Goal: Task Accomplishment & Management: Use online tool/utility

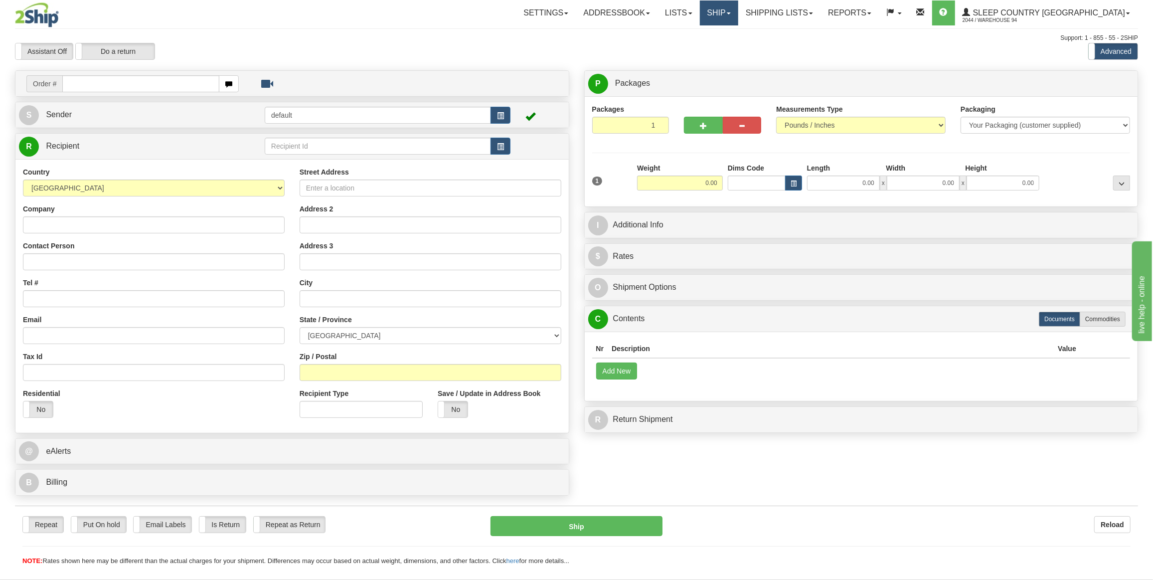
click at [738, 15] on link "Ship" at bounding box center [719, 12] width 38 height 25
click at [728, 44] on span "OnHold / Order Queue" at bounding box center [693, 48] width 70 height 8
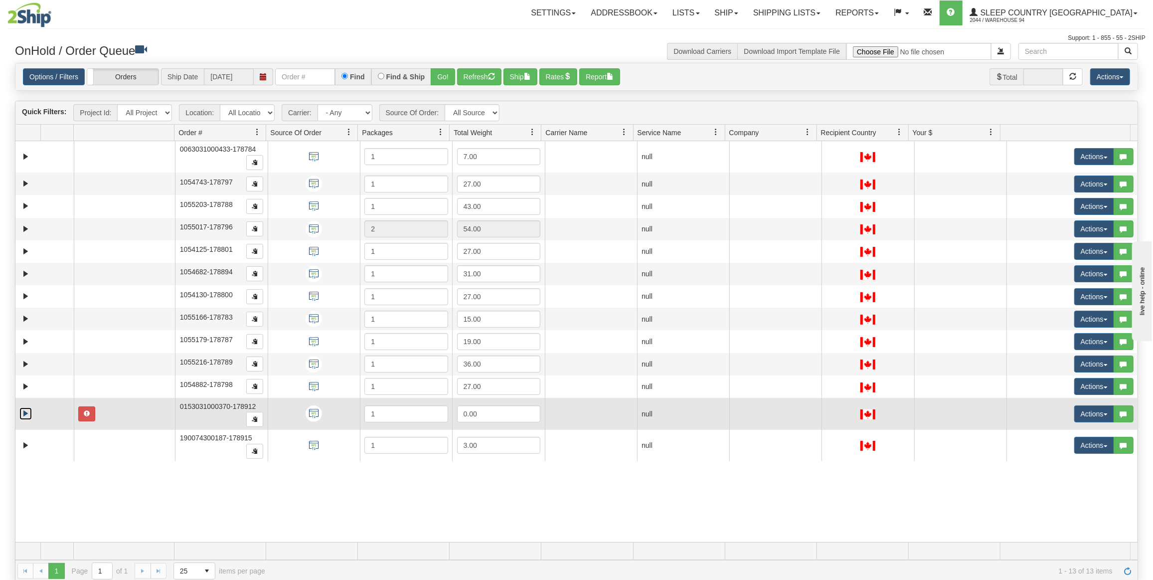
click at [23, 407] on link "Expand" at bounding box center [25, 413] width 12 height 12
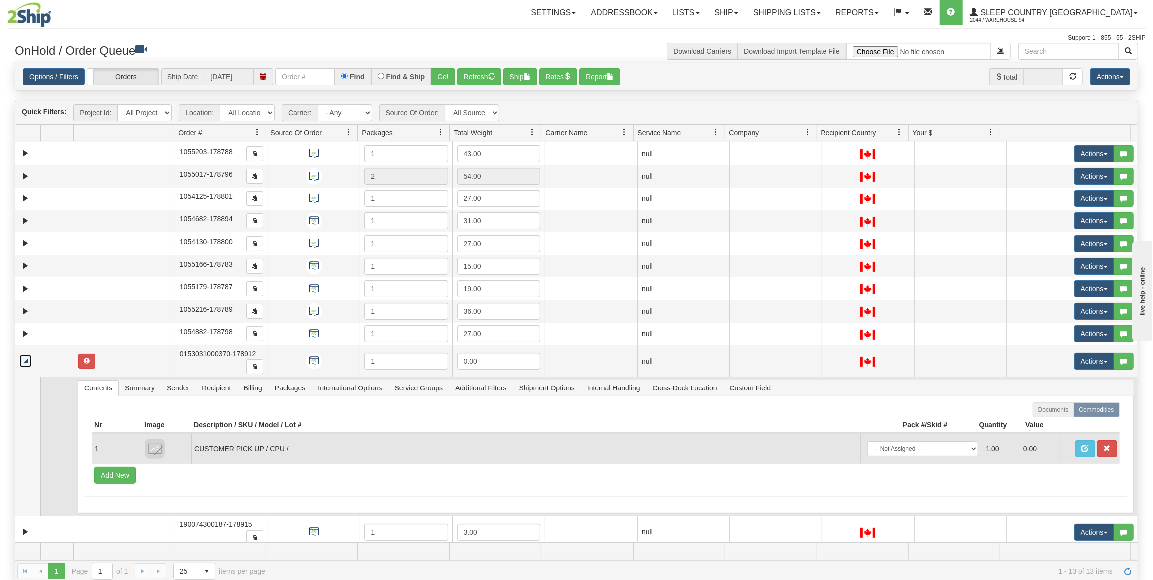
scroll to position [55, 0]
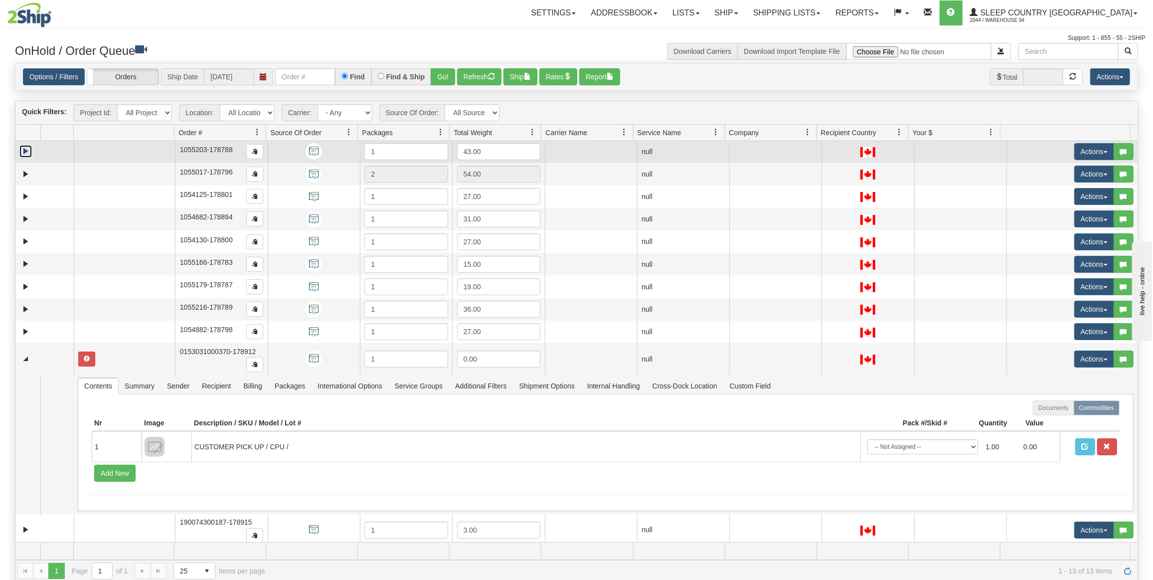
click at [25, 145] on link "Expand" at bounding box center [25, 151] width 12 height 12
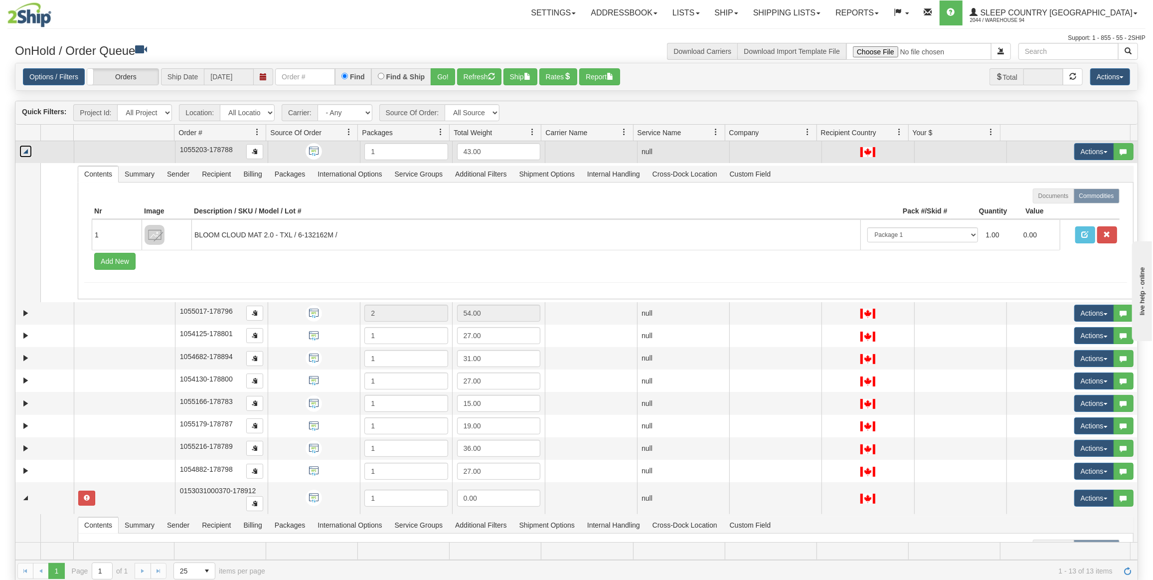
click at [22, 145] on link "Collapse" at bounding box center [25, 151] width 12 height 12
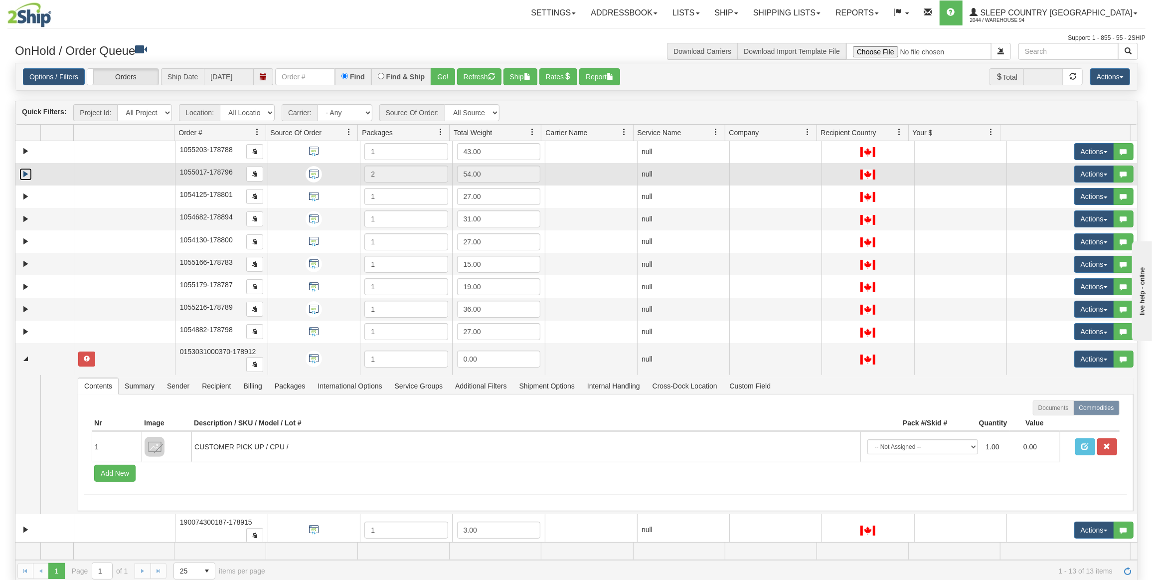
click at [25, 172] on link "Expand" at bounding box center [25, 174] width 12 height 12
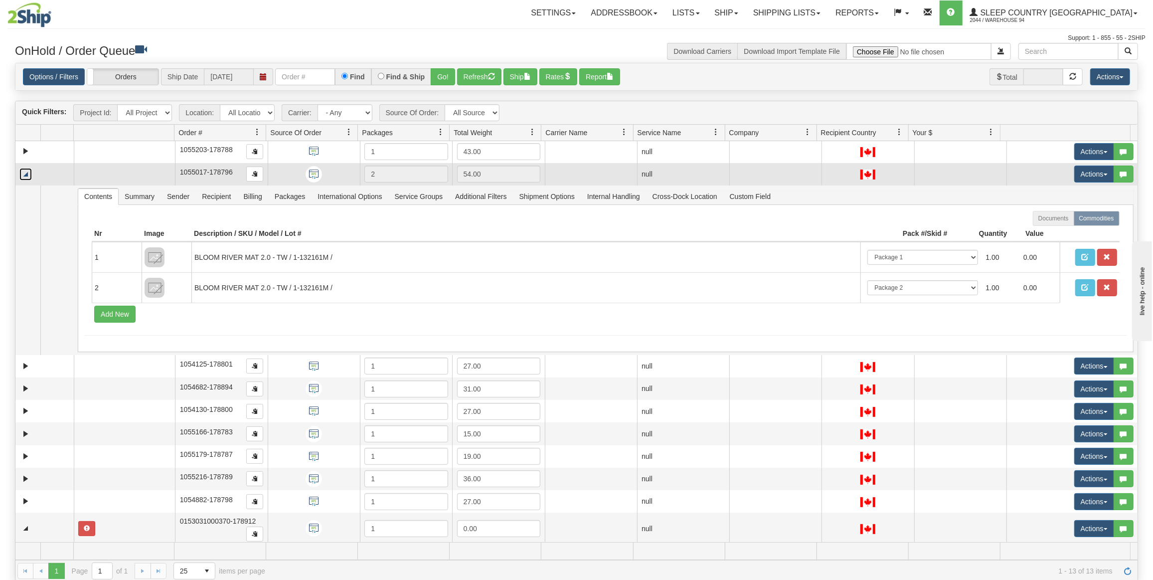
click at [25, 172] on link "Collapse" at bounding box center [25, 174] width 12 height 12
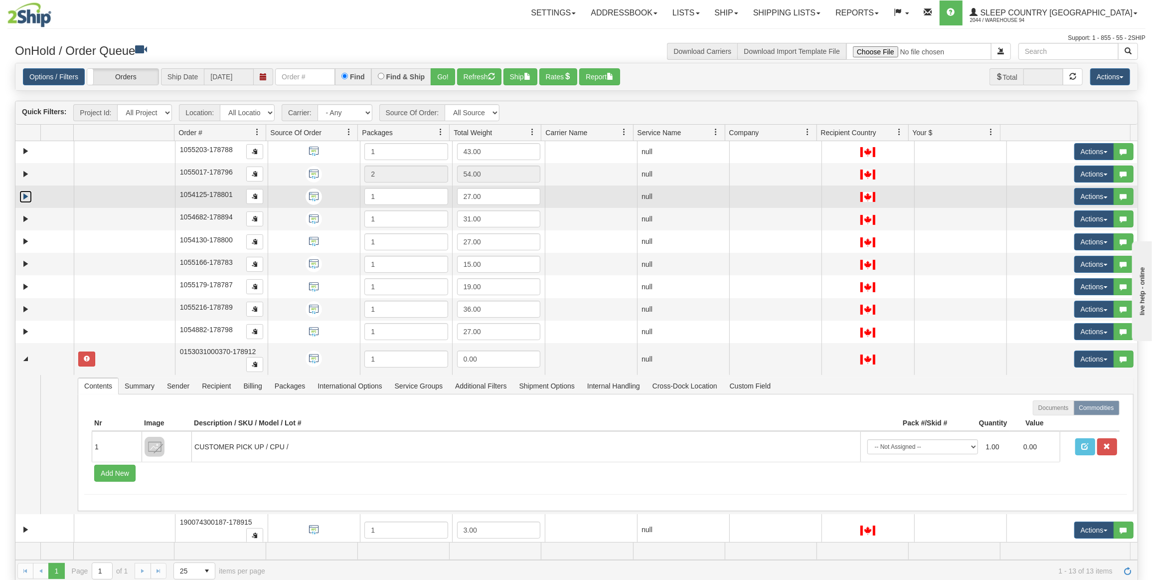
click at [21, 195] on link "Expand" at bounding box center [25, 196] width 12 height 12
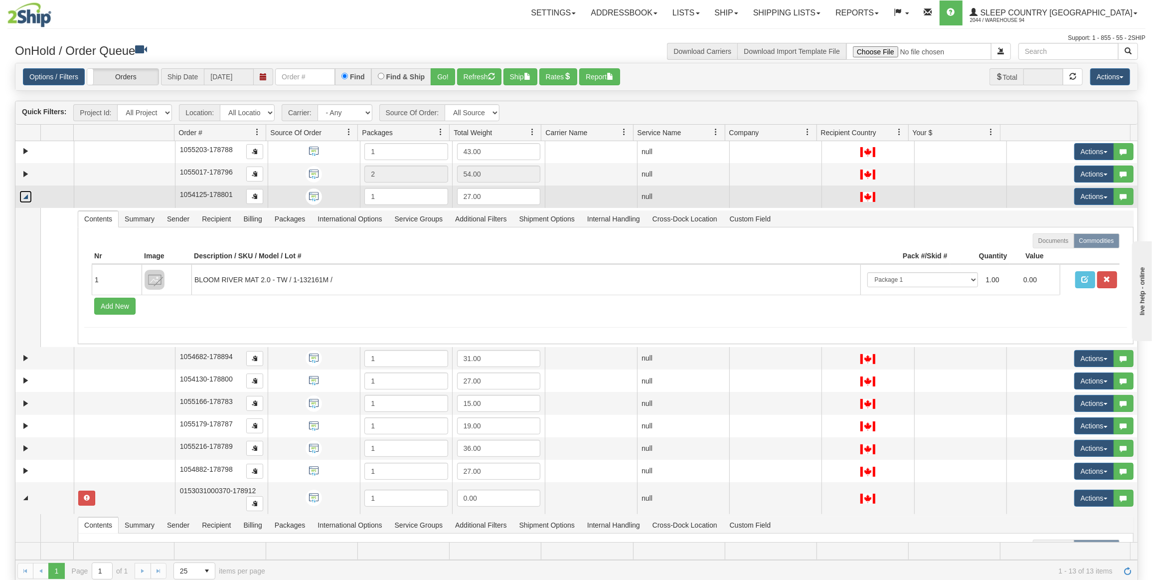
click at [21, 195] on link "Collapse" at bounding box center [25, 196] width 12 height 12
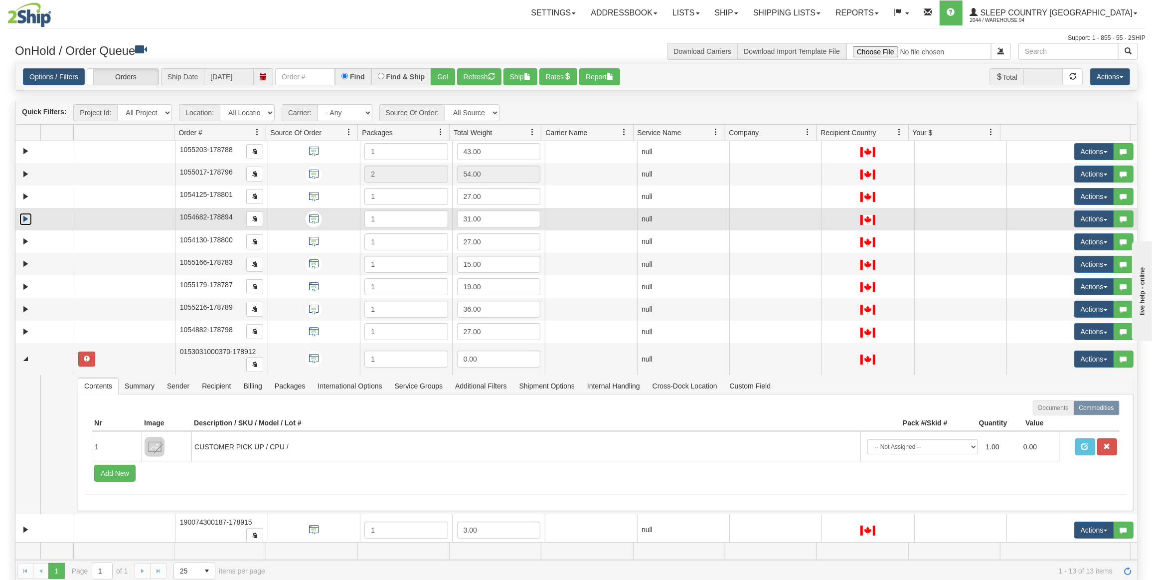
click at [24, 216] on link "Expand" at bounding box center [25, 219] width 12 height 12
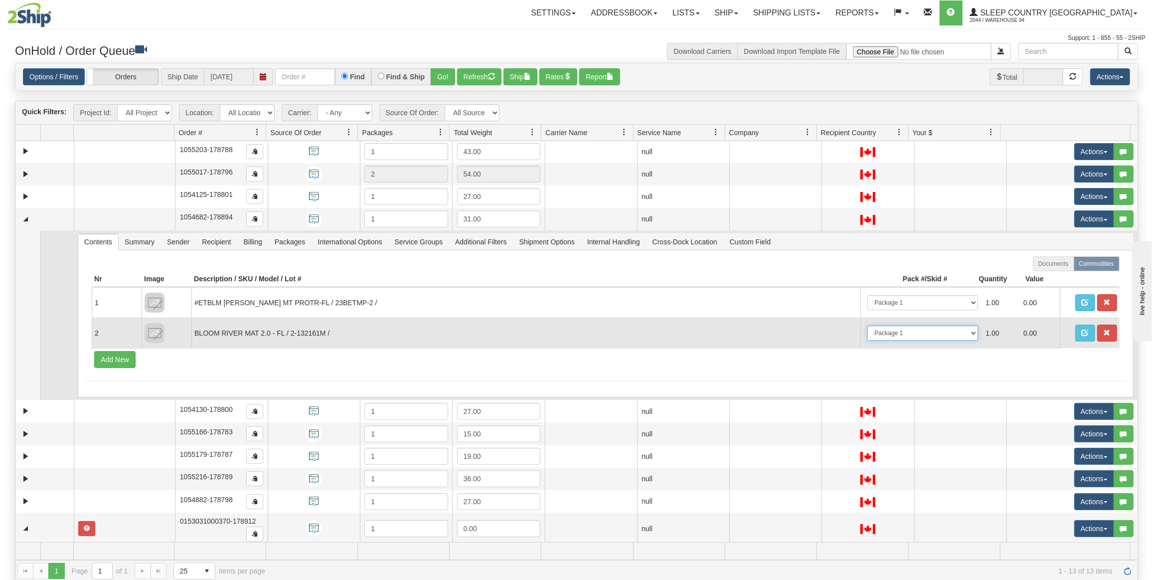
click at [871, 329] on select "-- Not Assigned -- Package 1" at bounding box center [923, 333] width 111 height 15
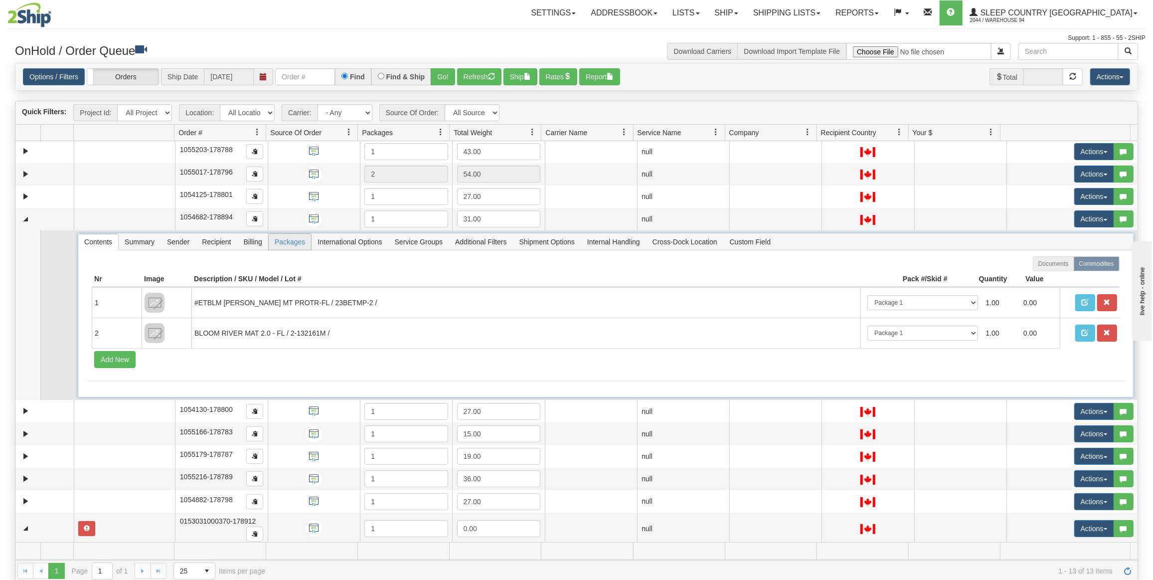
click at [289, 243] on span "Packages" at bounding box center [290, 242] width 42 height 16
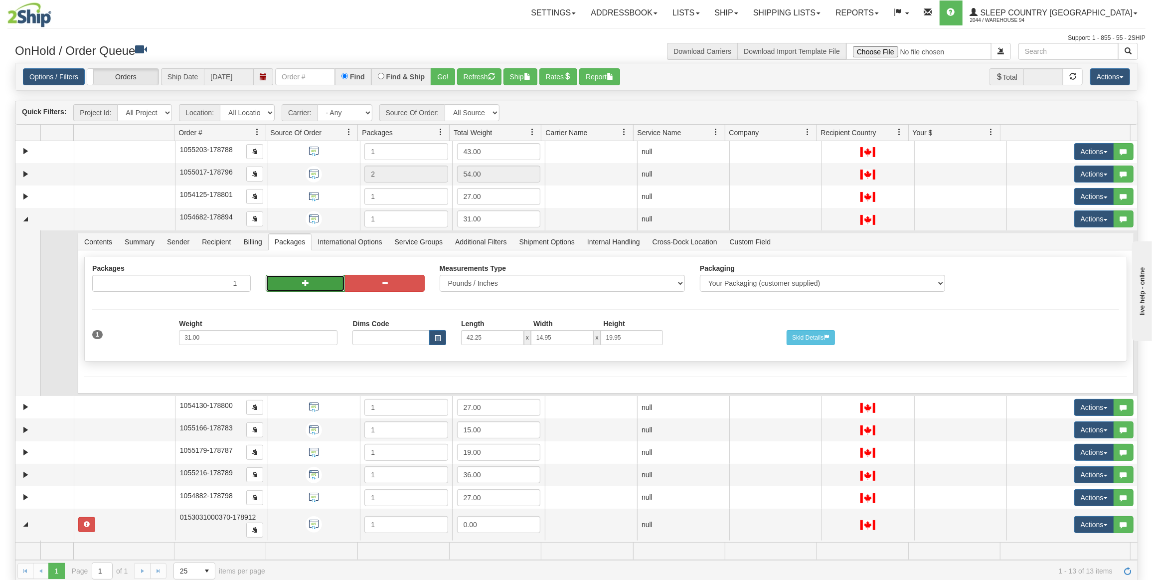
click at [282, 282] on button "button" at bounding box center [305, 283] width 79 height 17
type input "2"
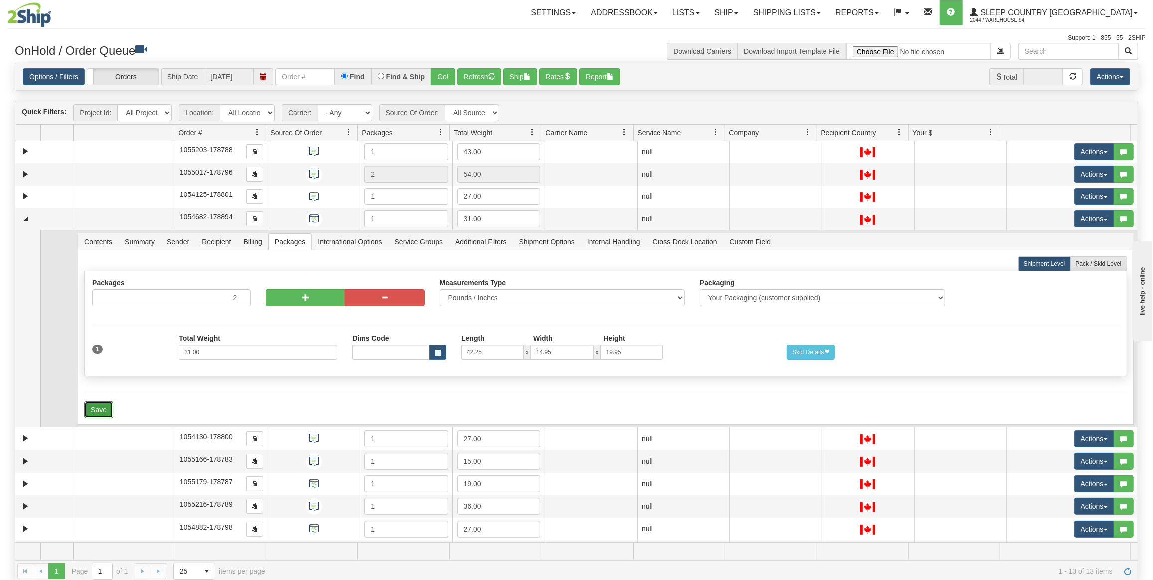
click at [90, 406] on button "Save" at bounding box center [98, 409] width 29 height 17
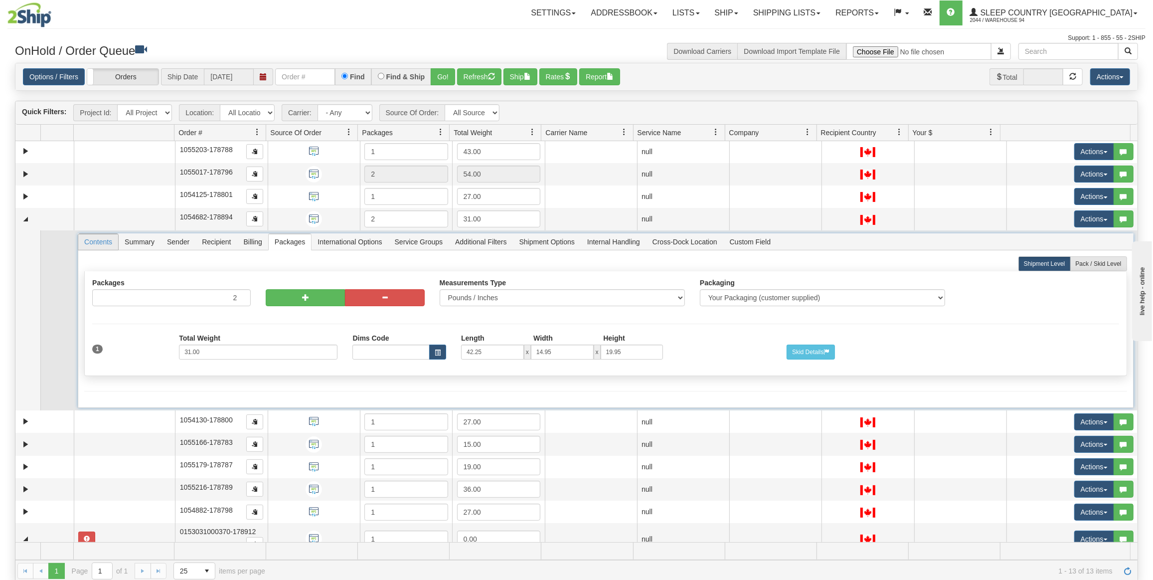
click at [89, 236] on span "Contents" at bounding box center [98, 242] width 40 height 16
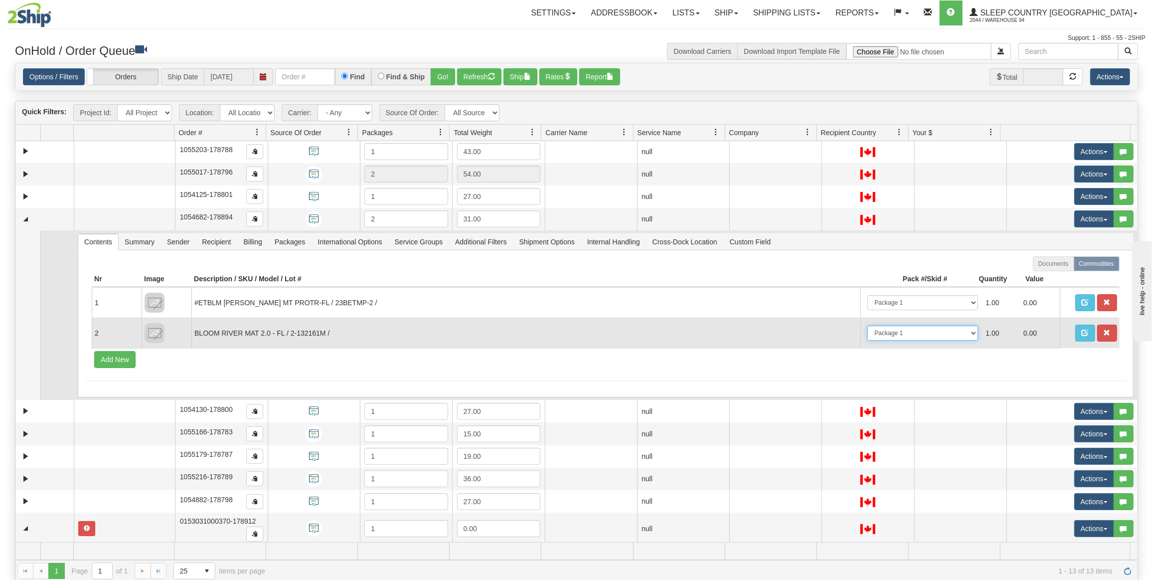
click at [893, 332] on select "-- Not Assigned -- Package 1 Package 2" at bounding box center [923, 333] width 111 height 15
select select "1"
click at [868, 326] on select "-- Not Assigned -- Package 1 Package 2" at bounding box center [923, 333] width 111 height 15
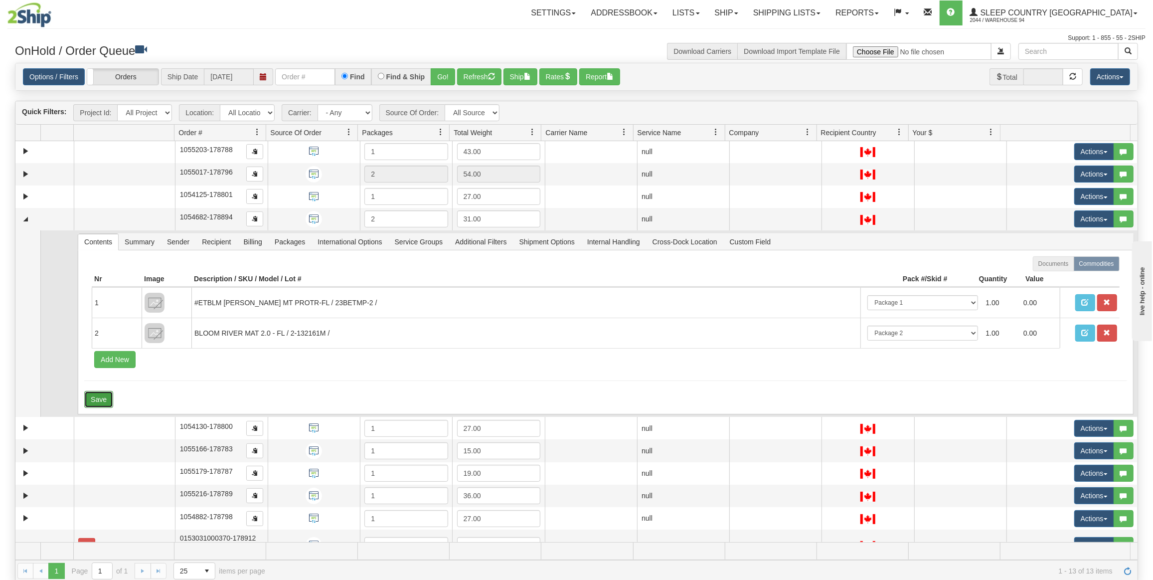
drag, startPoint x: 100, startPoint y: 392, endPoint x: 93, endPoint y: 390, distance: 7.7
click at [99, 392] on button "Save" at bounding box center [98, 399] width 29 height 17
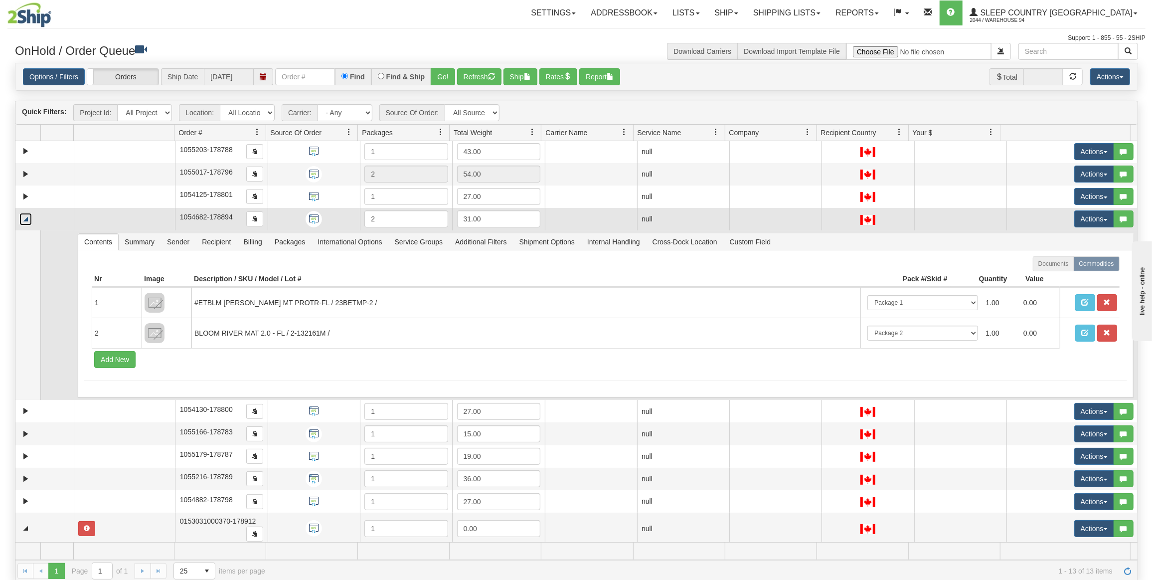
click at [24, 215] on link "Collapse" at bounding box center [25, 219] width 12 height 12
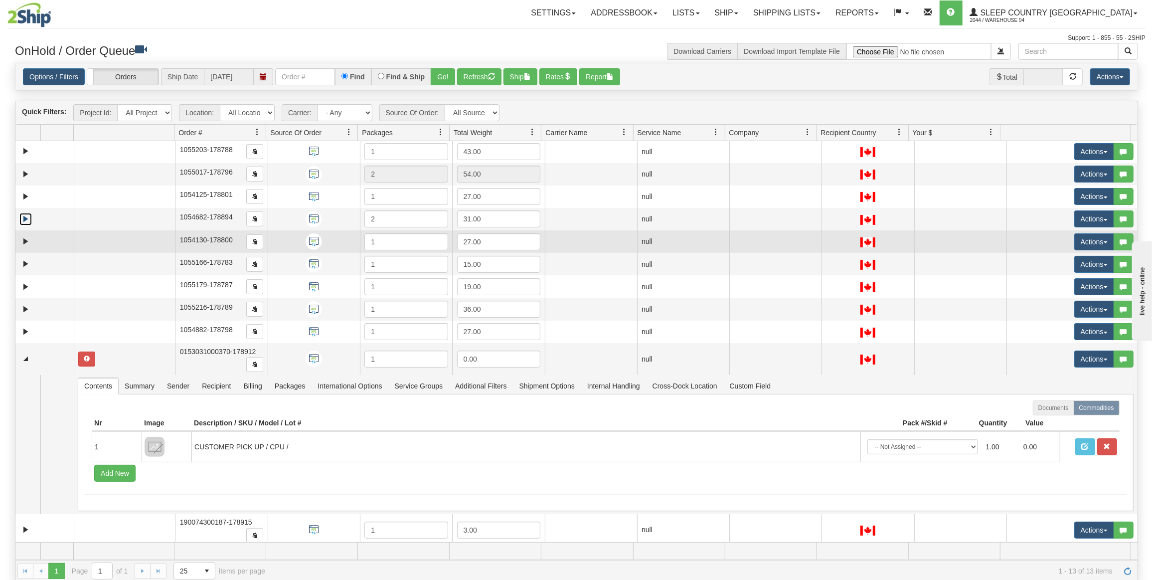
click at [25, 230] on td at bounding box center [44, 241] width 58 height 22
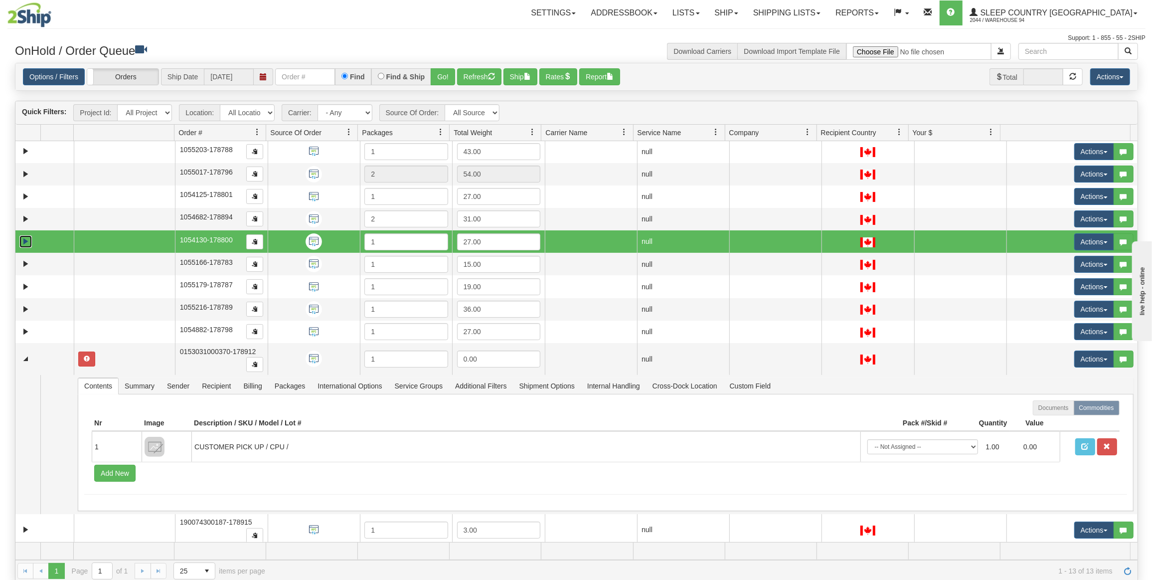
click at [25, 239] on link "Expand" at bounding box center [25, 241] width 12 height 12
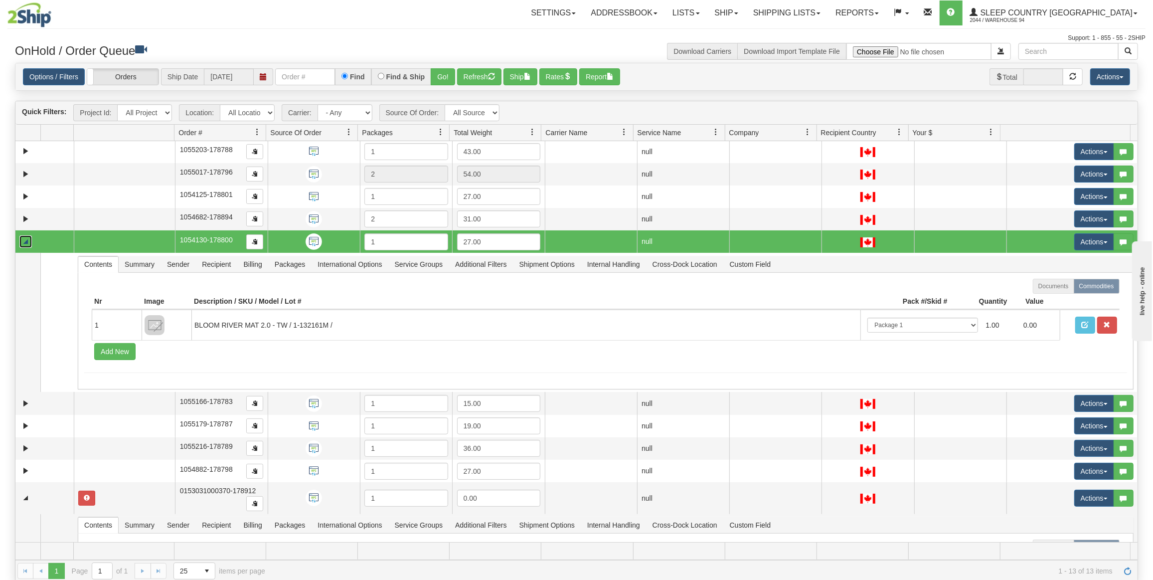
click at [25, 239] on link "Collapse" at bounding box center [25, 241] width 12 height 12
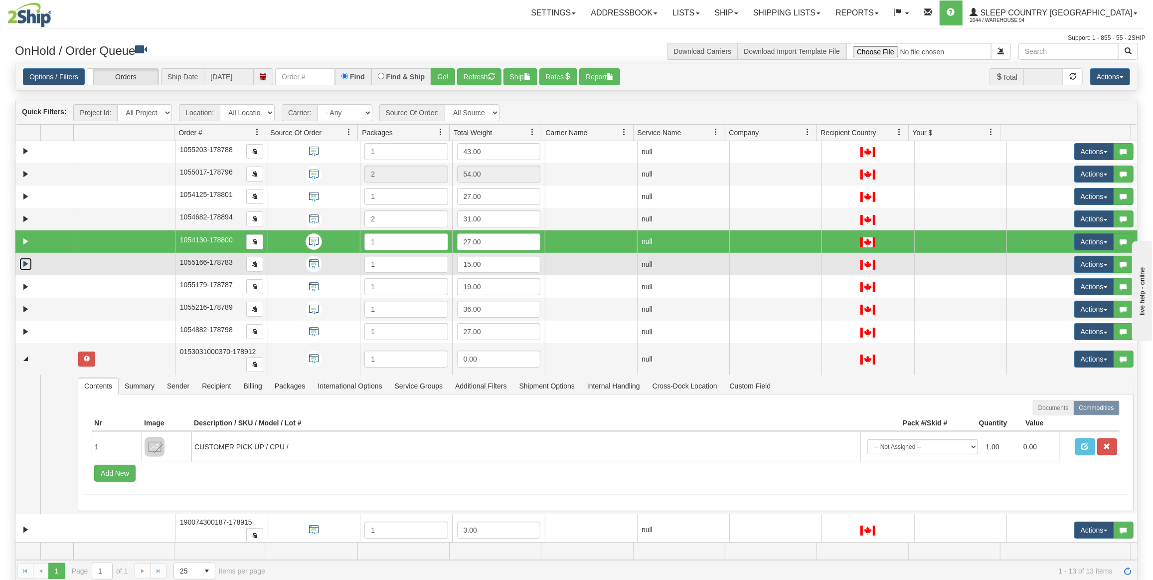
click at [25, 262] on link "Expand" at bounding box center [25, 264] width 12 height 12
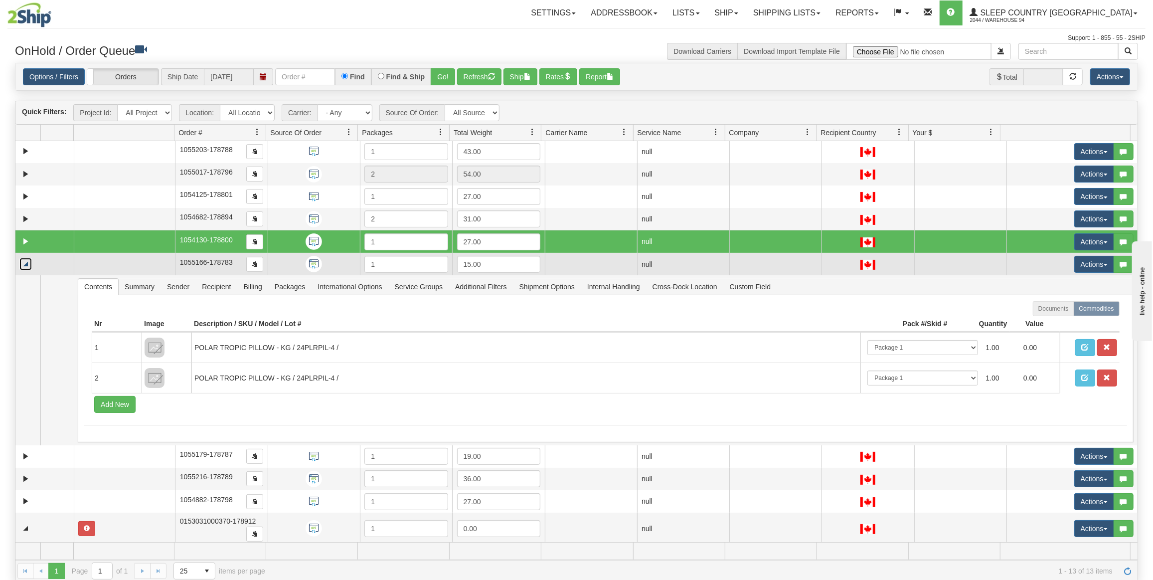
click at [25, 262] on link "Collapse" at bounding box center [25, 264] width 12 height 12
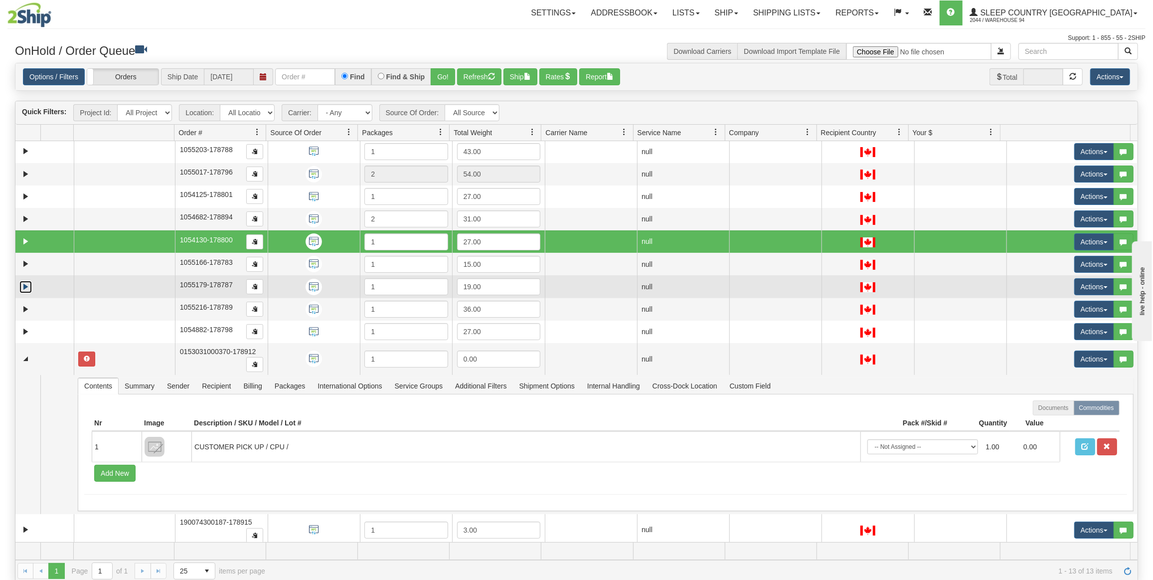
click at [26, 281] on link "Expand" at bounding box center [25, 287] width 12 height 12
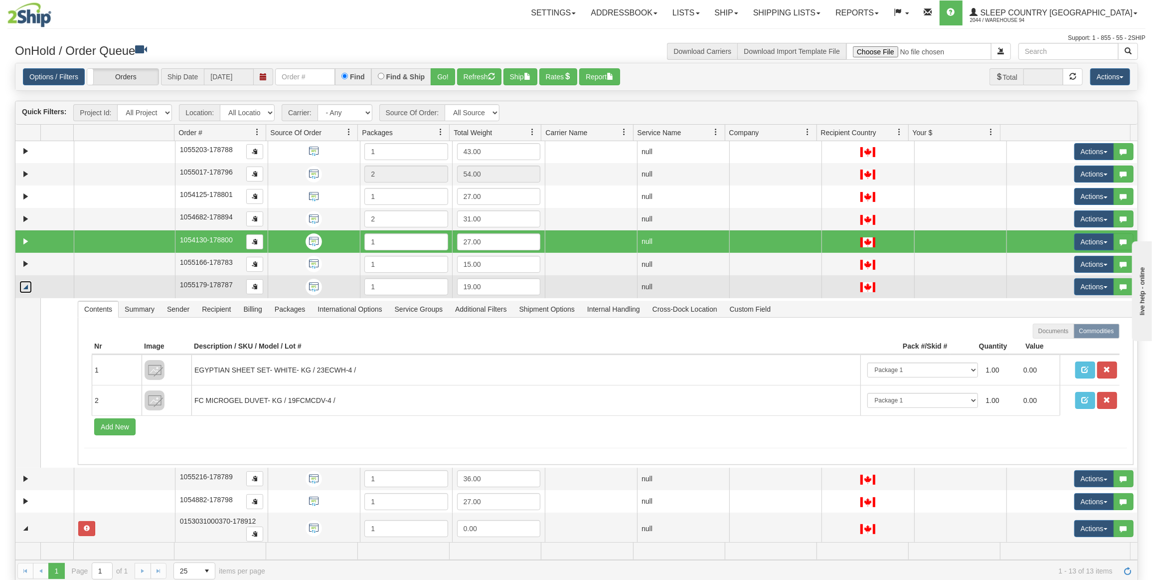
click at [26, 281] on link "Collapse" at bounding box center [25, 287] width 12 height 12
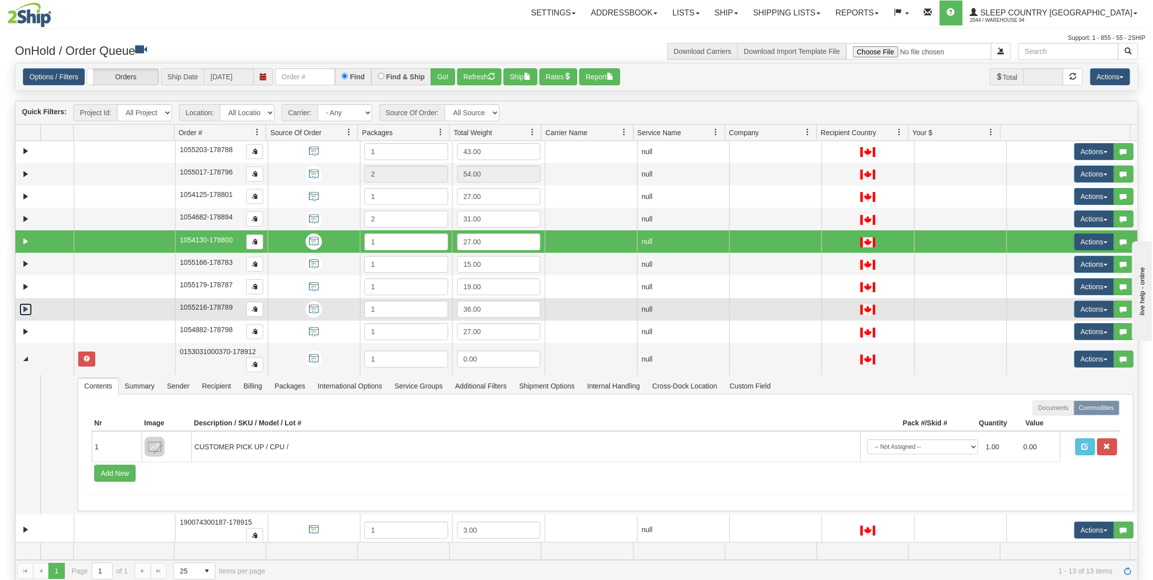
click at [23, 307] on link "Expand" at bounding box center [25, 309] width 12 height 12
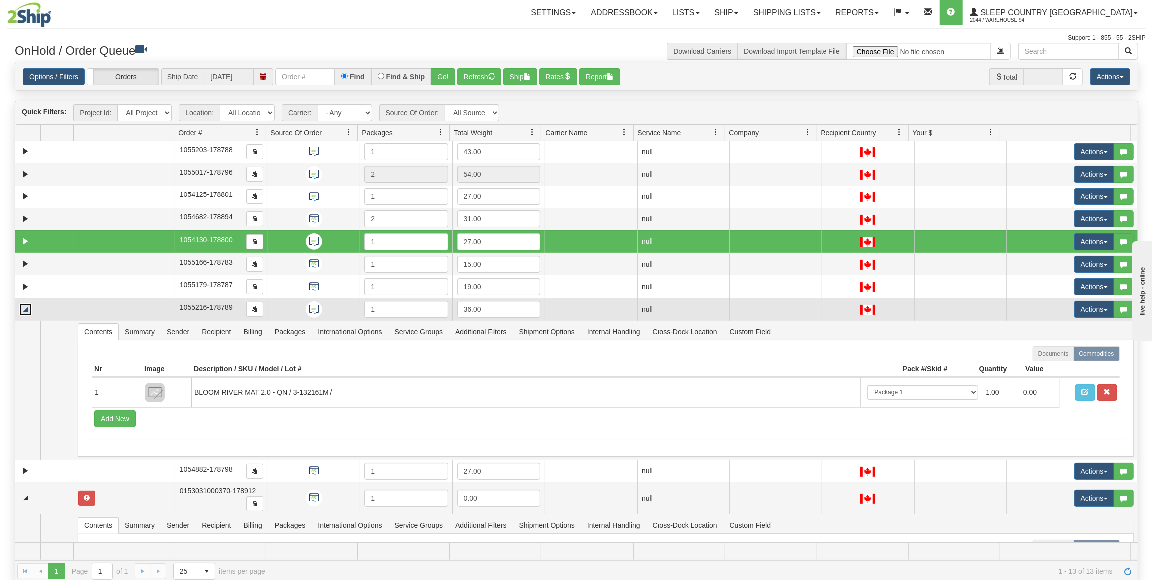
click at [22, 307] on link "Collapse" at bounding box center [25, 309] width 12 height 12
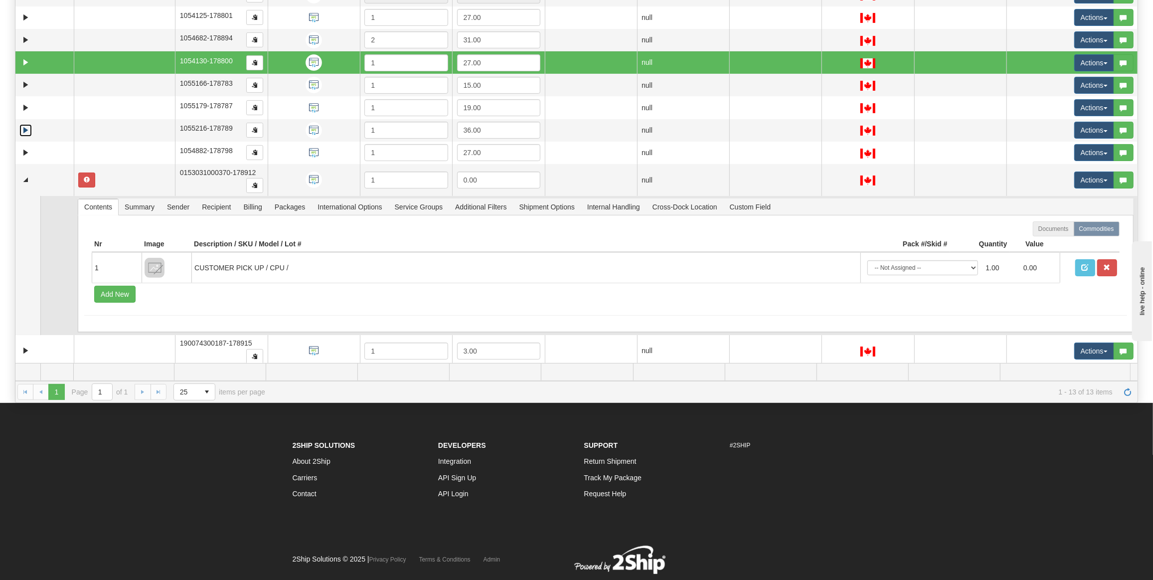
scroll to position [181, 0]
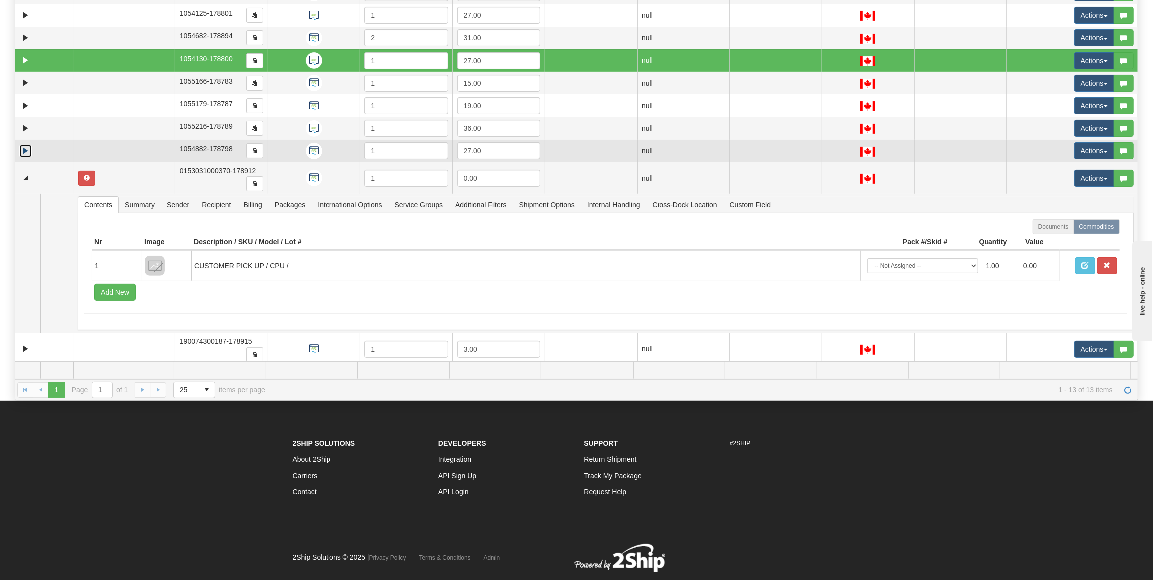
click at [27, 153] on link "Expand" at bounding box center [25, 151] width 12 height 12
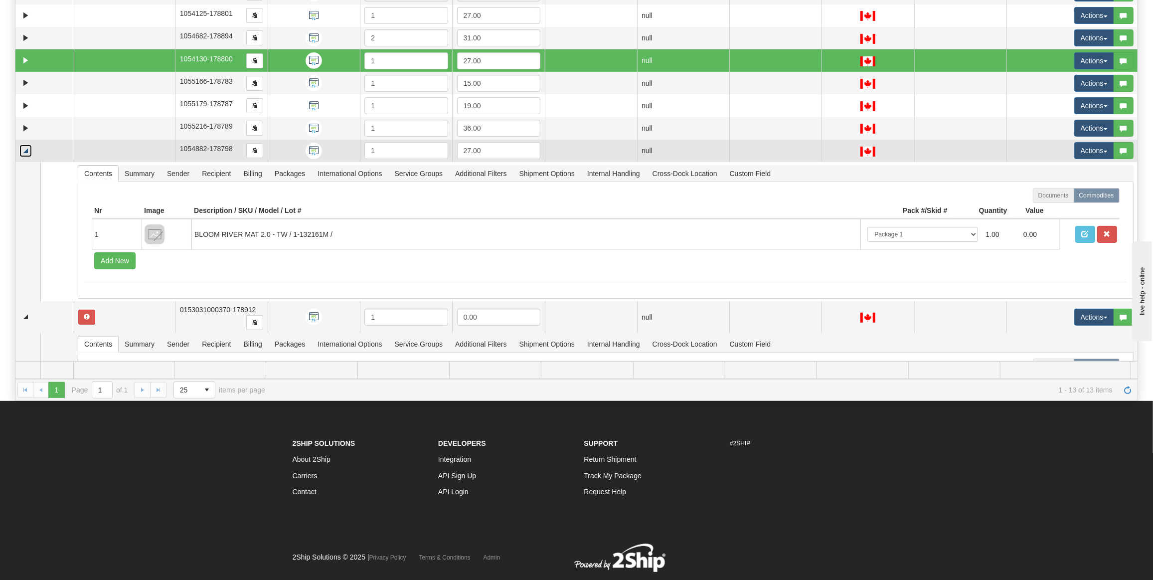
click at [26, 152] on link "Collapse" at bounding box center [25, 151] width 12 height 12
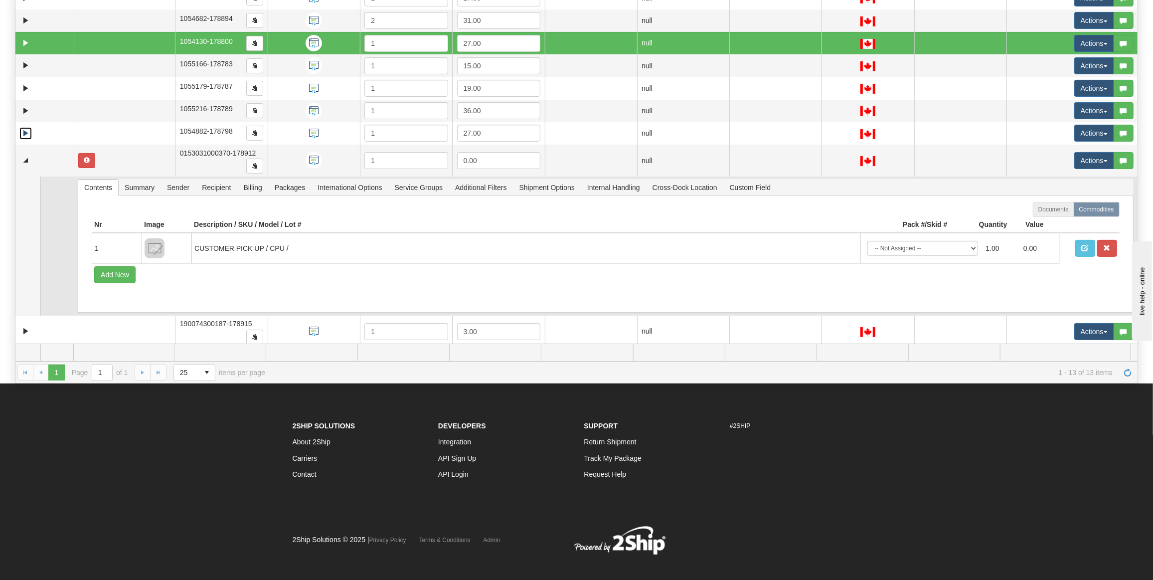
scroll to position [206, 0]
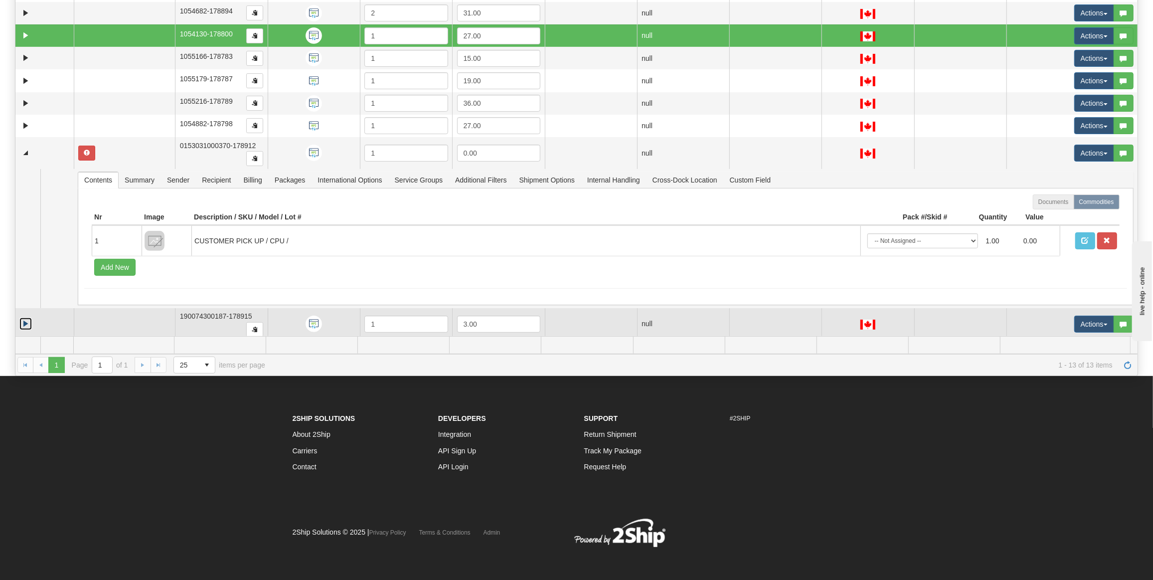
click at [25, 318] on link "Expand" at bounding box center [25, 324] width 12 height 12
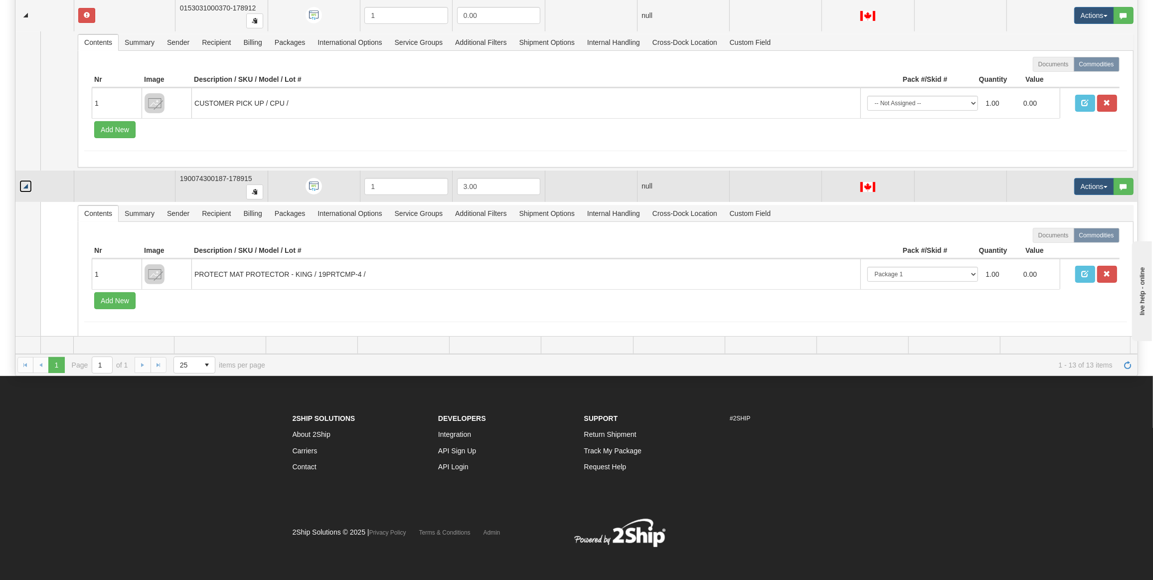
scroll to position [192, 0]
click at [25, 183] on link "Collapse" at bounding box center [25, 186] width 12 height 12
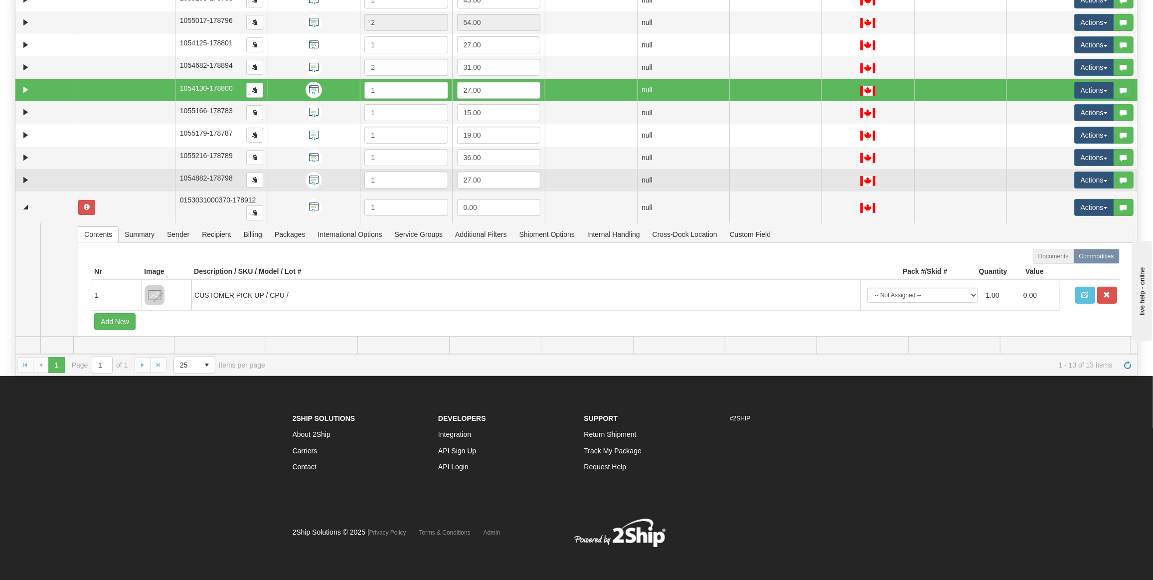
scroll to position [0, 0]
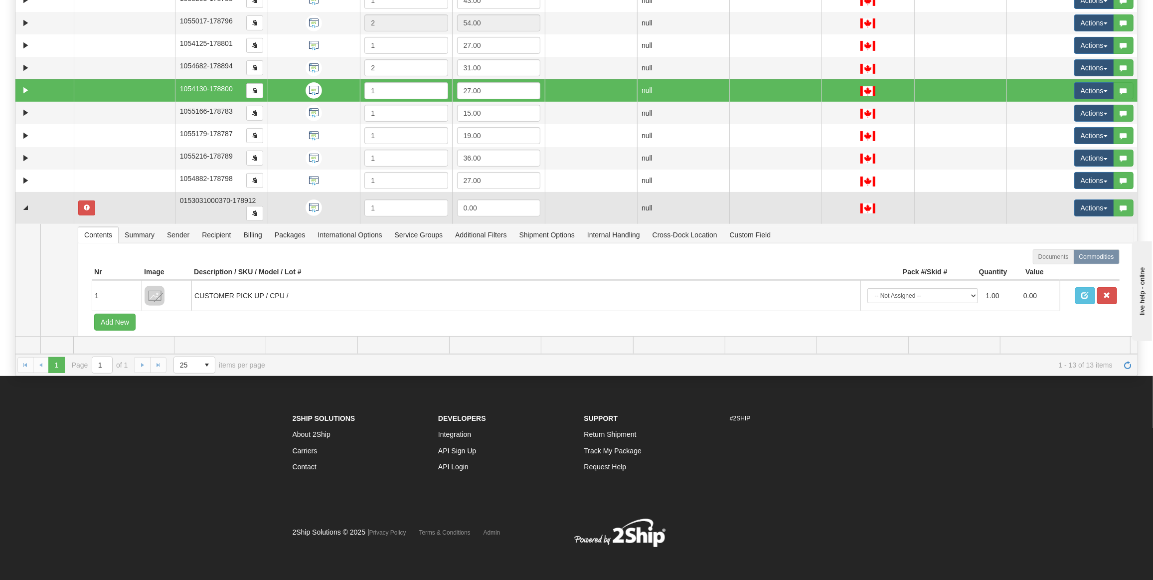
click at [74, 205] on td at bounding box center [125, 208] width 102 height 32
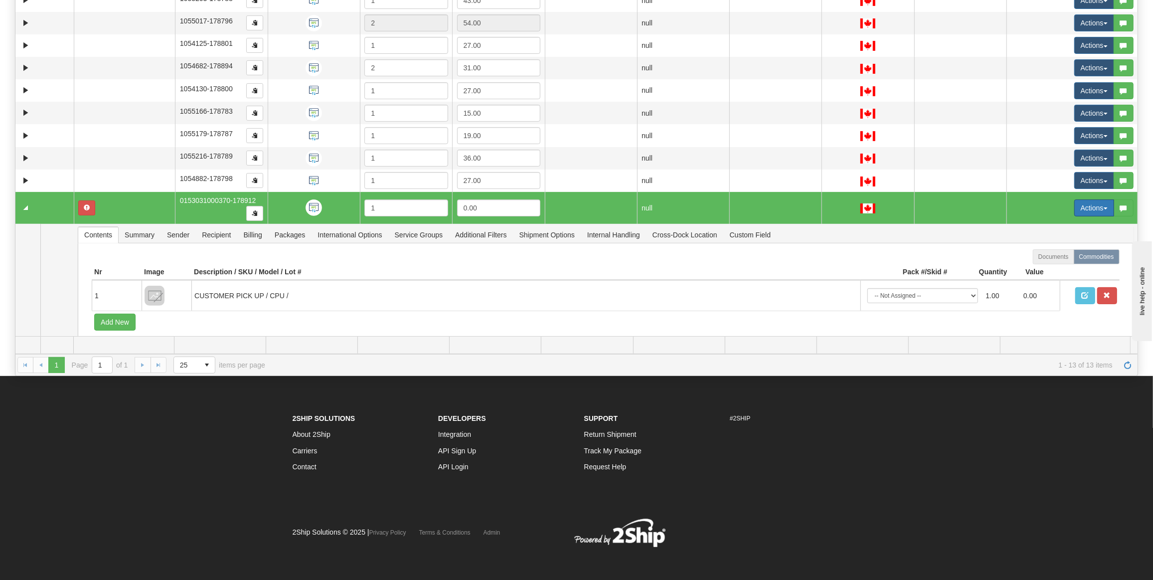
click at [1077, 206] on button "Actions" at bounding box center [1095, 207] width 40 height 17
click at [1046, 275] on span "Delete" at bounding box center [1051, 279] width 27 height 8
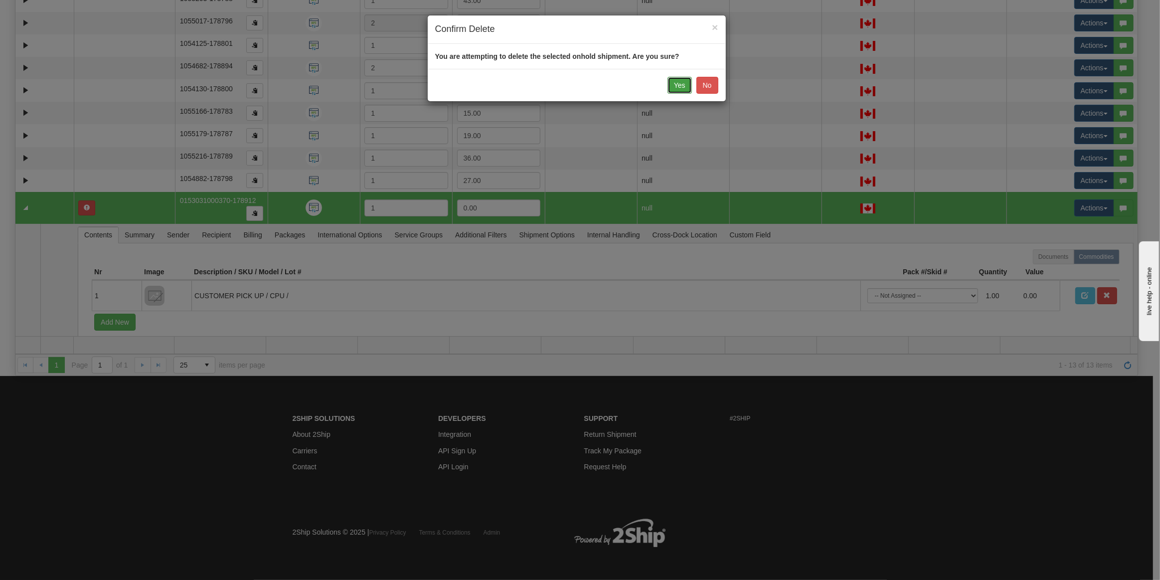
click at [684, 85] on button "Yes" at bounding box center [680, 85] width 24 height 17
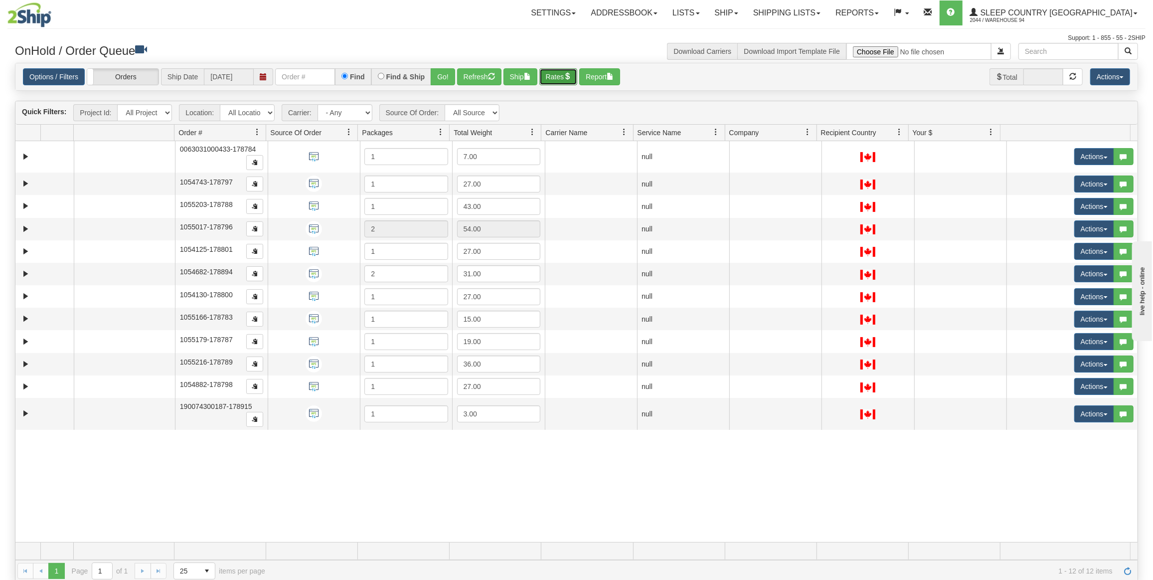
click at [567, 79] on button "Rates" at bounding box center [559, 76] width 38 height 17
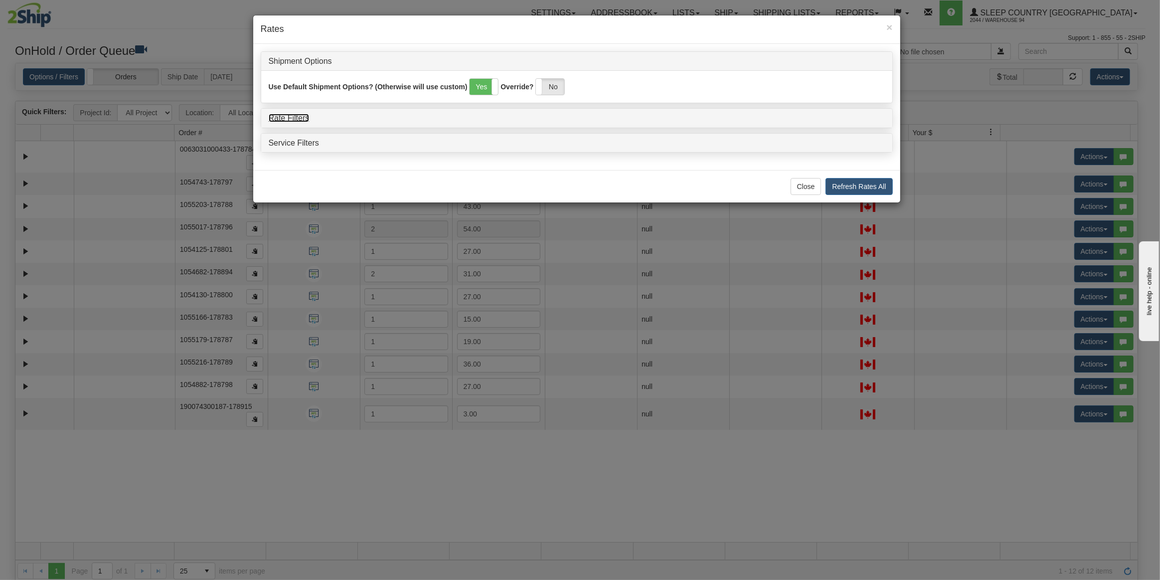
click at [296, 117] on link "Rate Filters" at bounding box center [289, 118] width 41 height 8
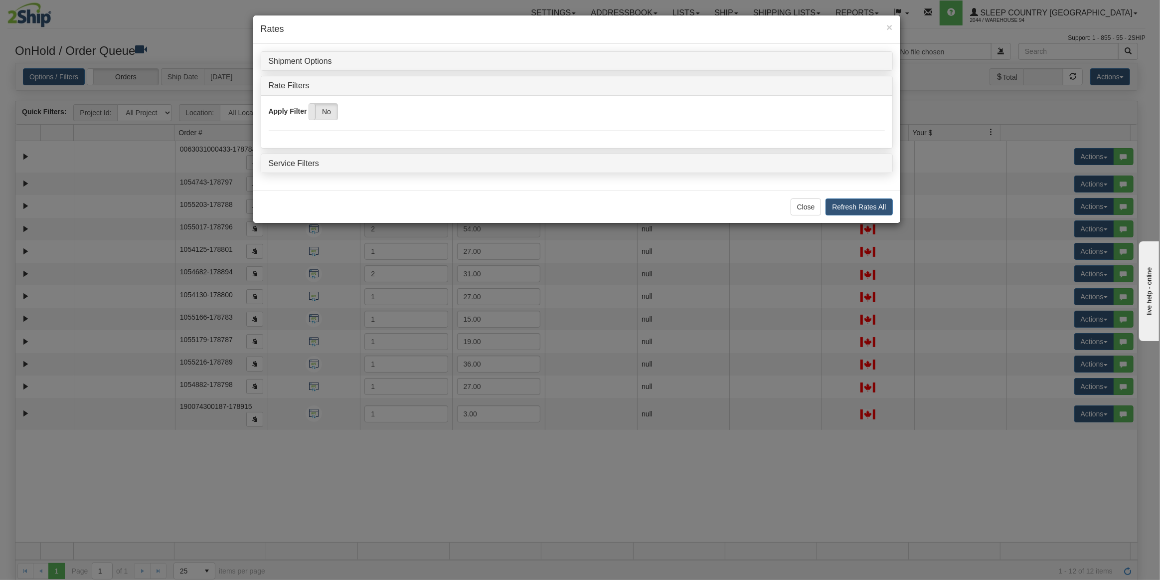
click at [314, 110] on span at bounding box center [309, 112] width 13 height 16
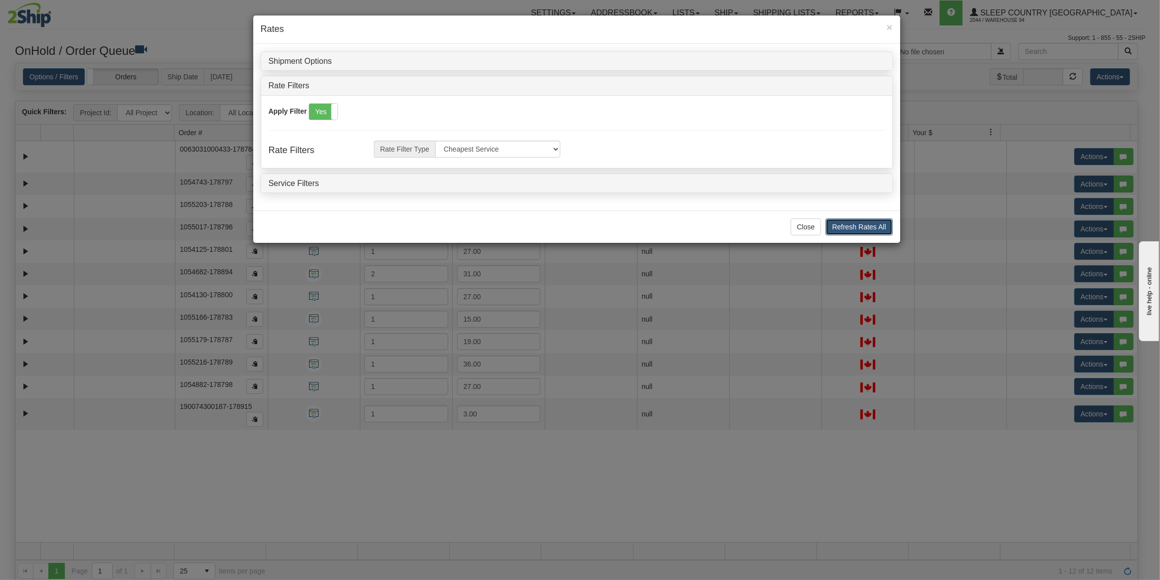
click at [839, 224] on button "Refresh Rates All" at bounding box center [859, 226] width 67 height 17
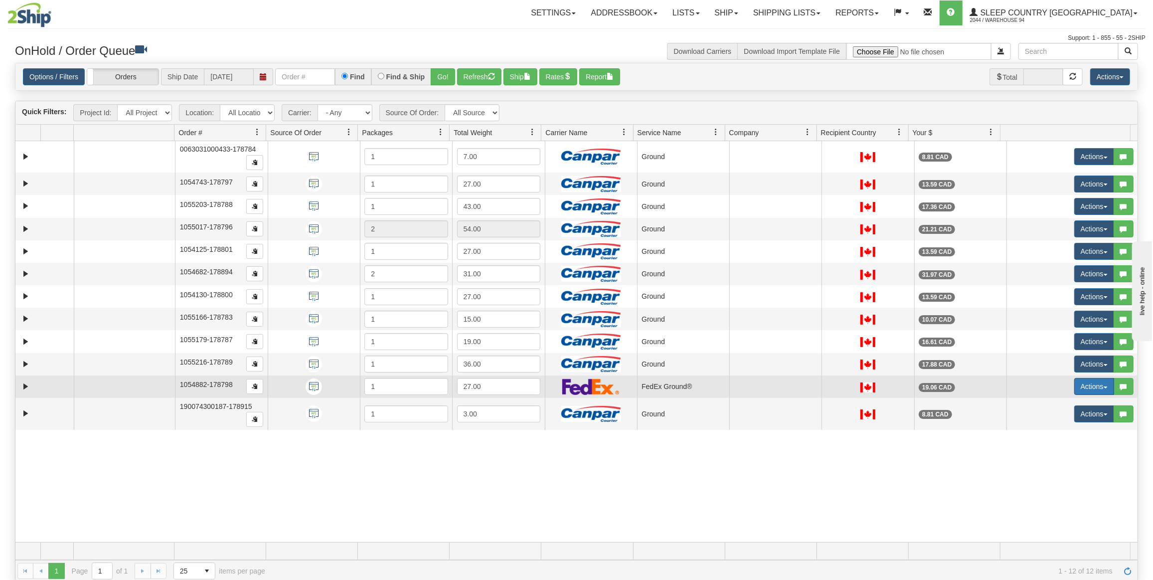
click at [1079, 380] on button "Actions" at bounding box center [1095, 386] width 40 height 17
click at [1040, 404] on span "Open" at bounding box center [1050, 405] width 24 height 8
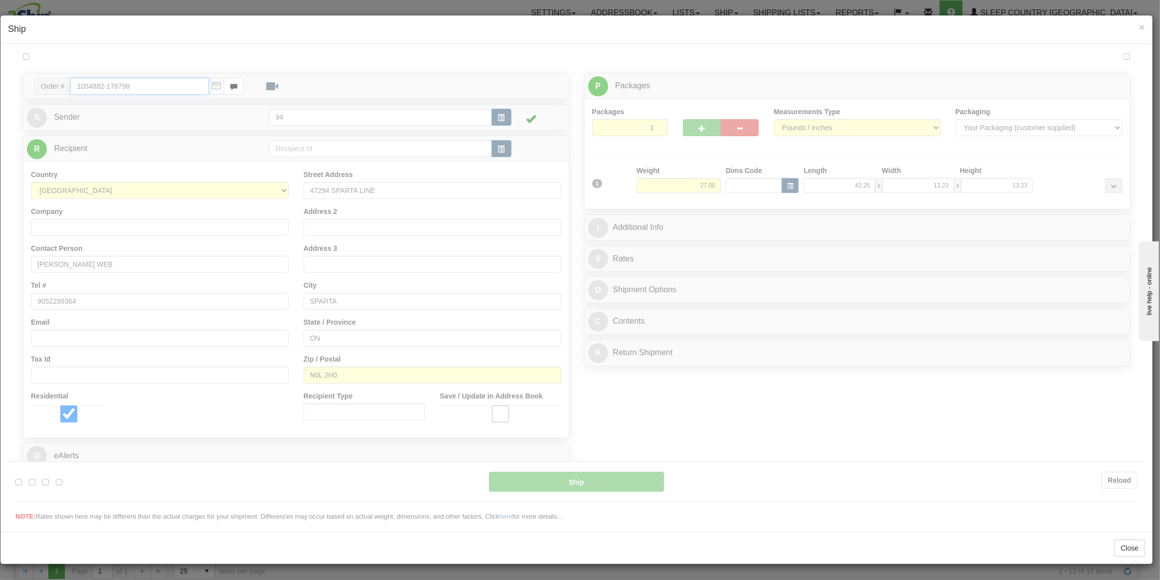
type input "92"
type input "11:47"
type input "16:00"
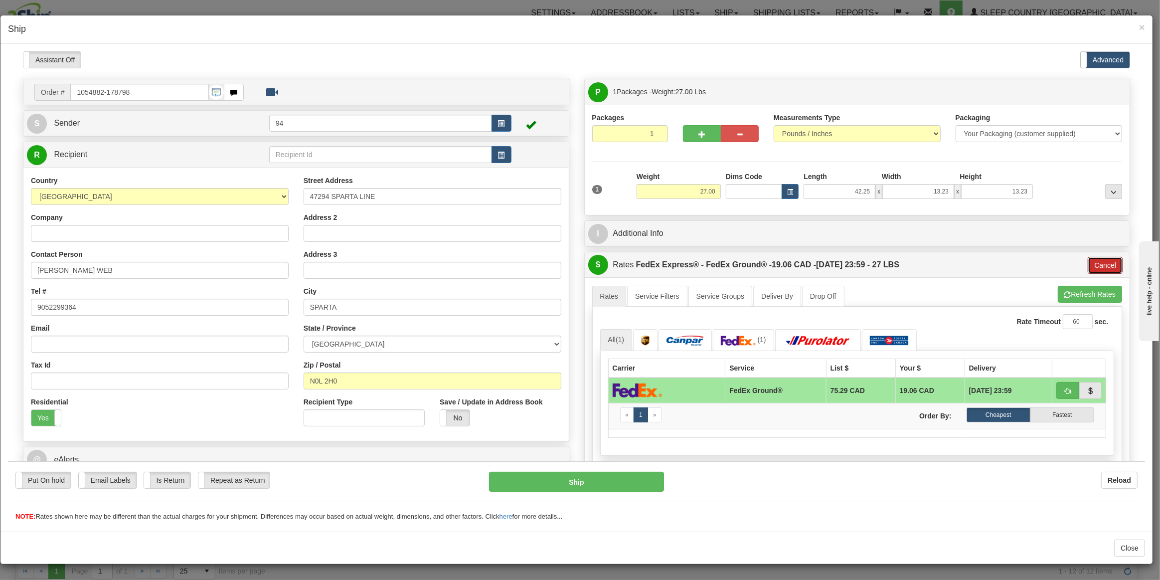
click at [1105, 264] on button "Cancel" at bounding box center [1105, 264] width 35 height 17
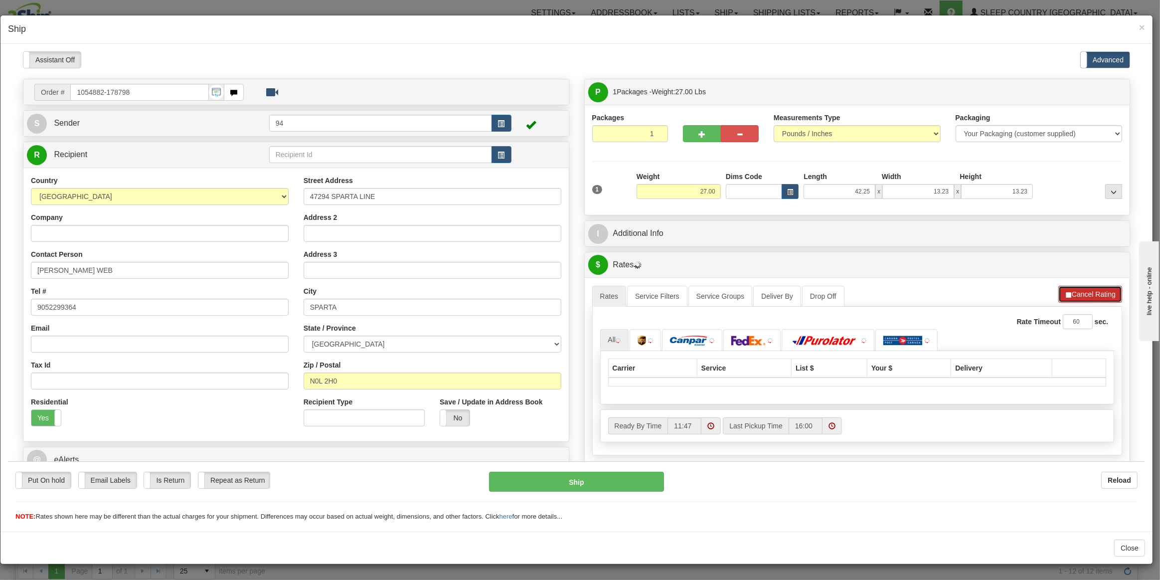
click at [1078, 290] on button "Cancel Rating" at bounding box center [1091, 293] width 64 height 17
click at [1078, 290] on button "Refresh Rates" at bounding box center [1090, 293] width 64 height 17
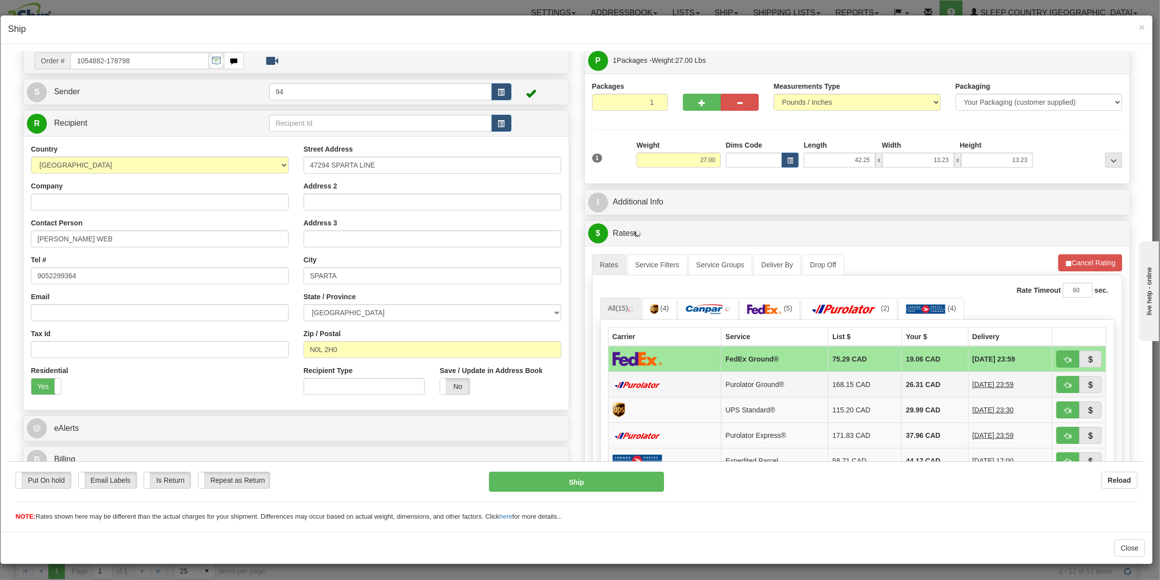
scroll to position [45, 0]
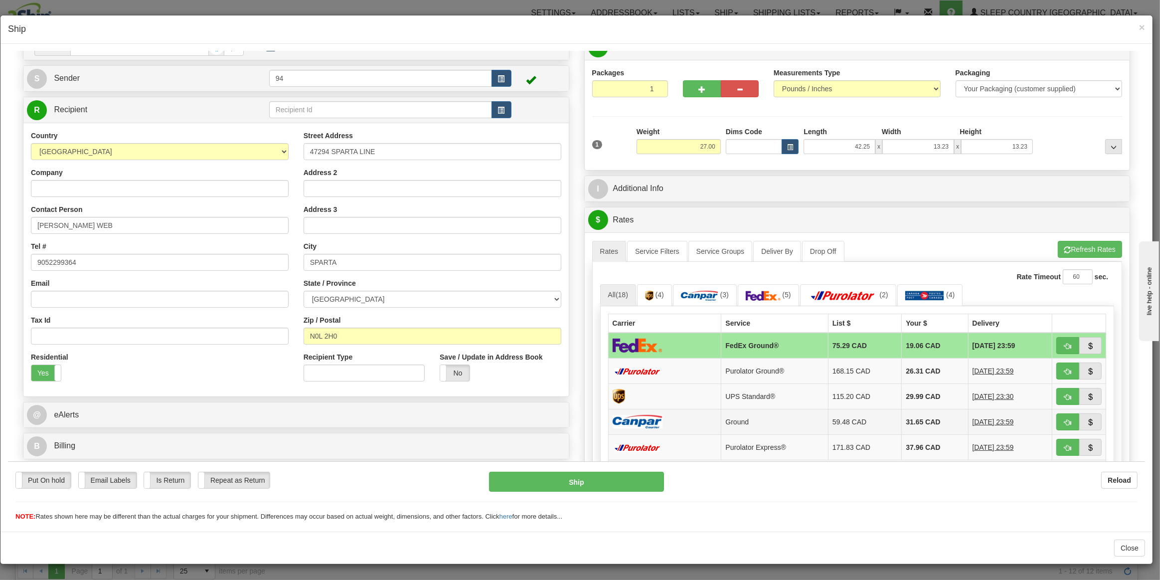
click at [675, 417] on td at bounding box center [664, 420] width 113 height 25
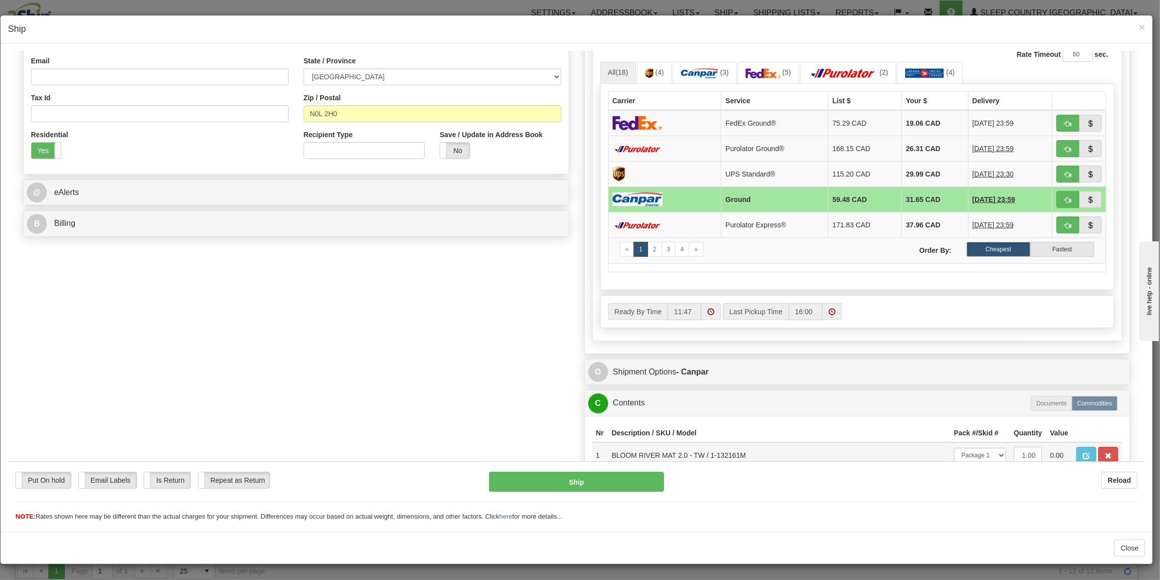
scroll to position [63, 0]
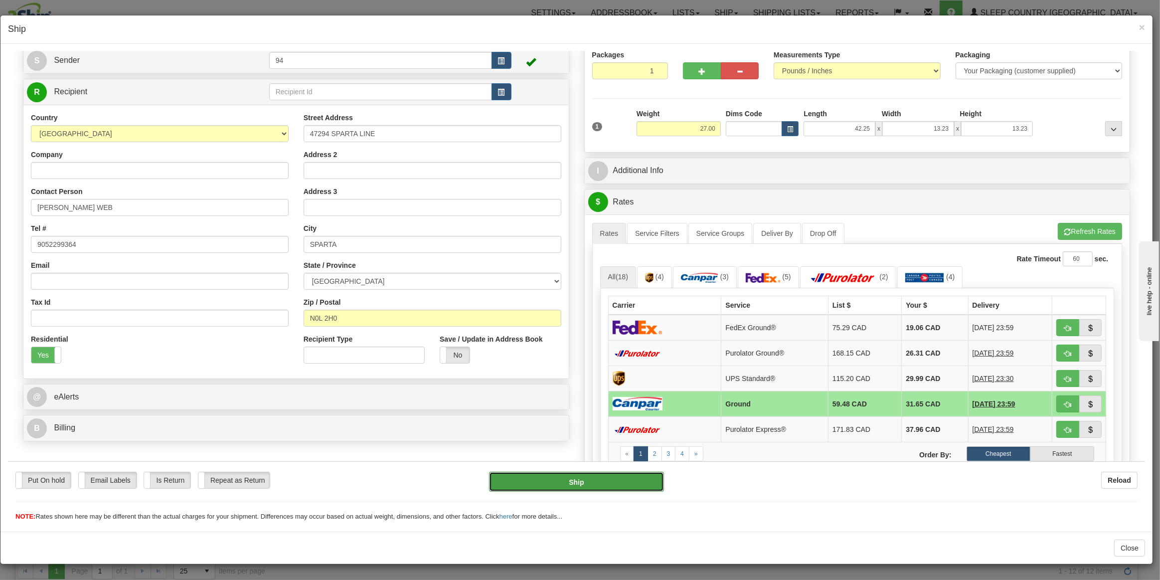
click at [580, 484] on button "Ship" at bounding box center [576, 481] width 175 height 20
type input "1"
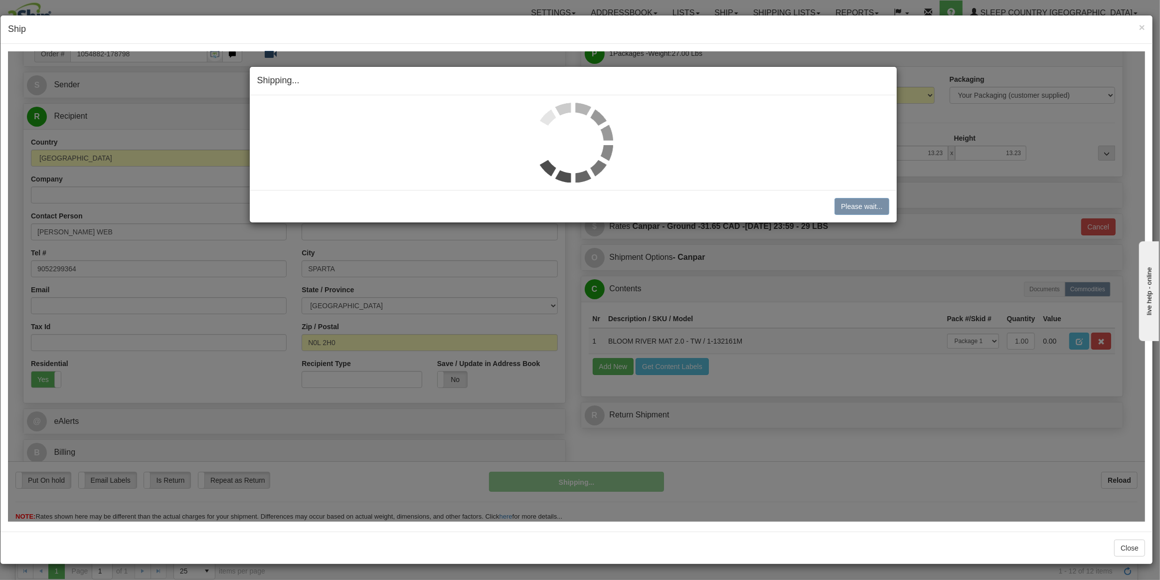
scroll to position [37, 0]
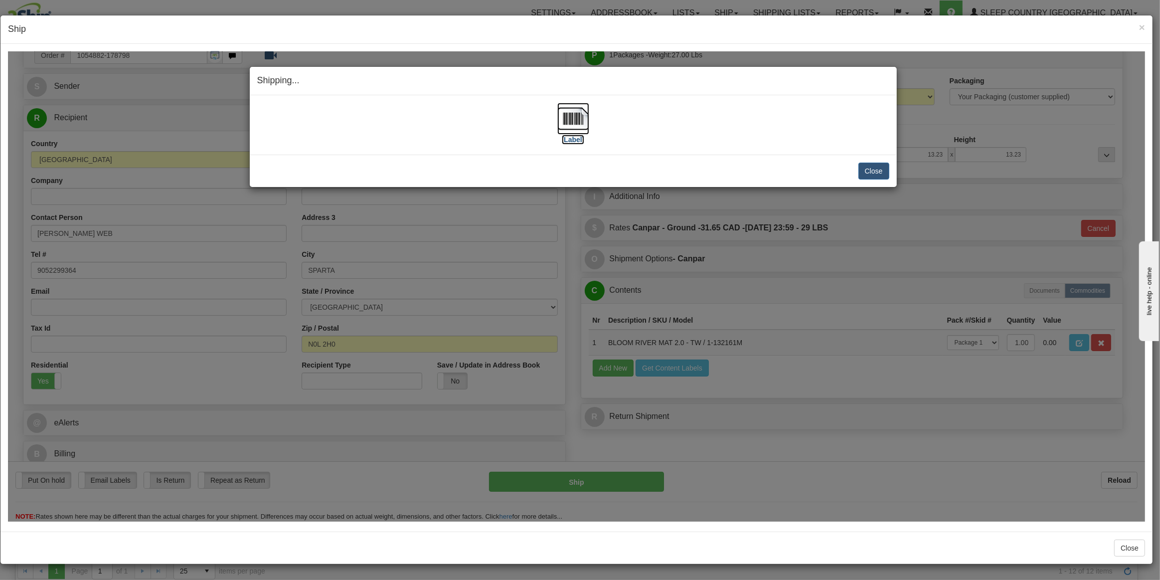
click at [568, 118] on img at bounding box center [573, 118] width 32 height 32
click at [869, 171] on button "Close" at bounding box center [874, 170] width 31 height 17
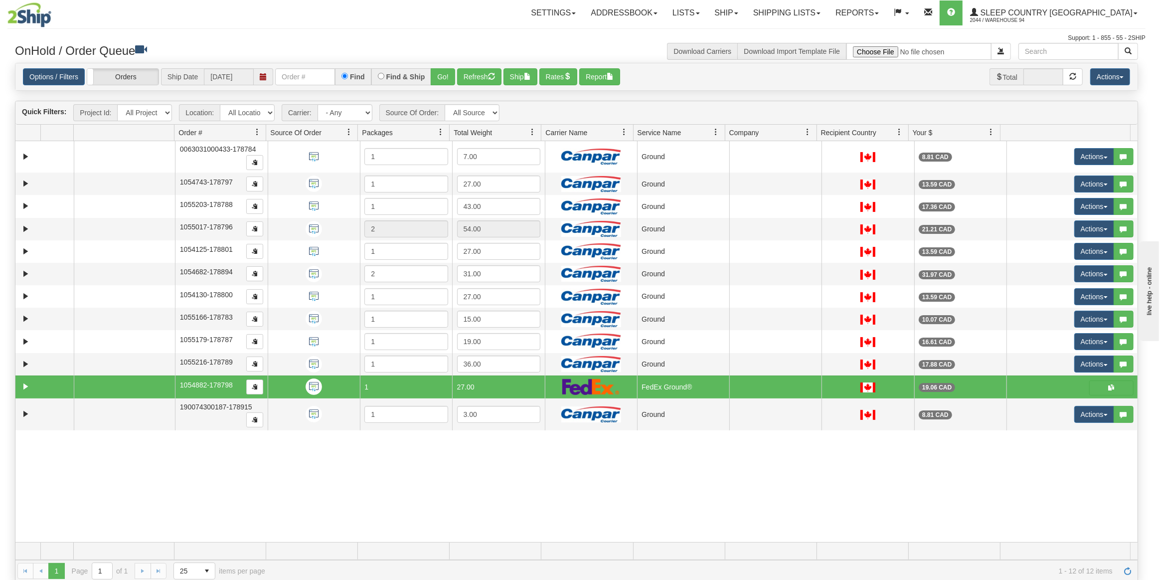
scroll to position [0, 0]
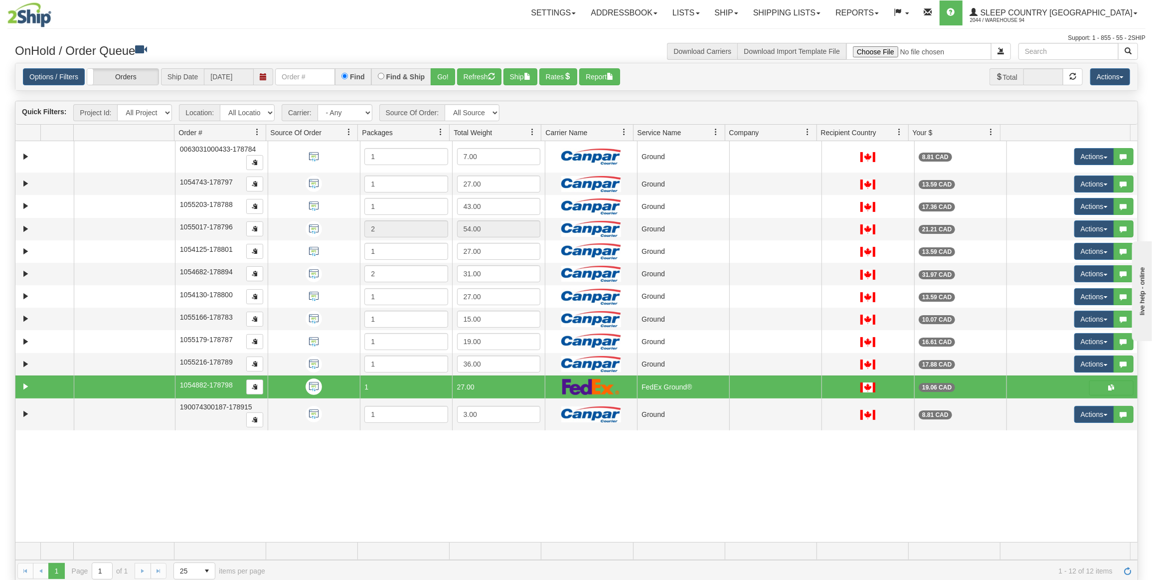
click at [647, 43] on div "Download Carriers Download Import Template File" at bounding box center [861, 51] width 569 height 17
click at [530, 77] on span "button" at bounding box center [527, 76] width 7 height 7
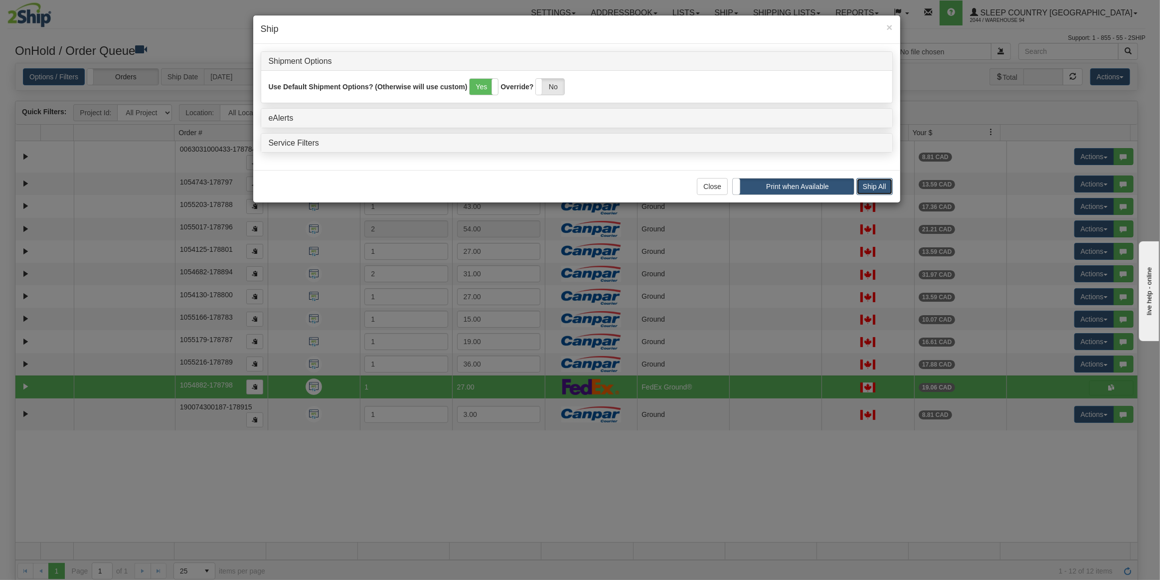
click at [885, 181] on button "Ship All" at bounding box center [875, 186] width 36 height 17
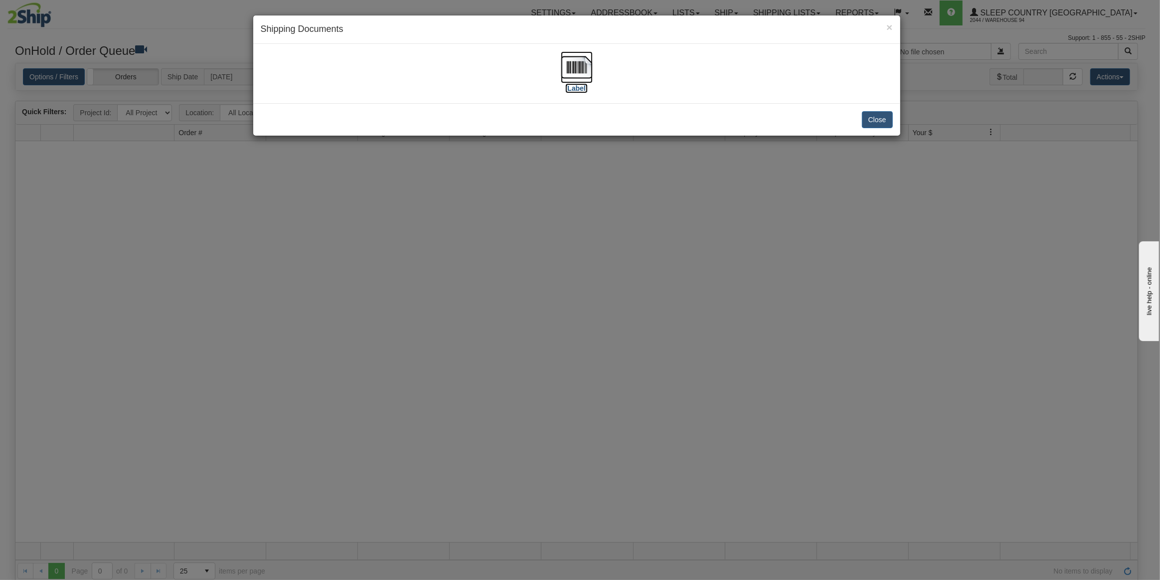
click at [585, 67] on img at bounding box center [577, 67] width 32 height 32
